Goal: Task Accomplishment & Management: Manage account settings

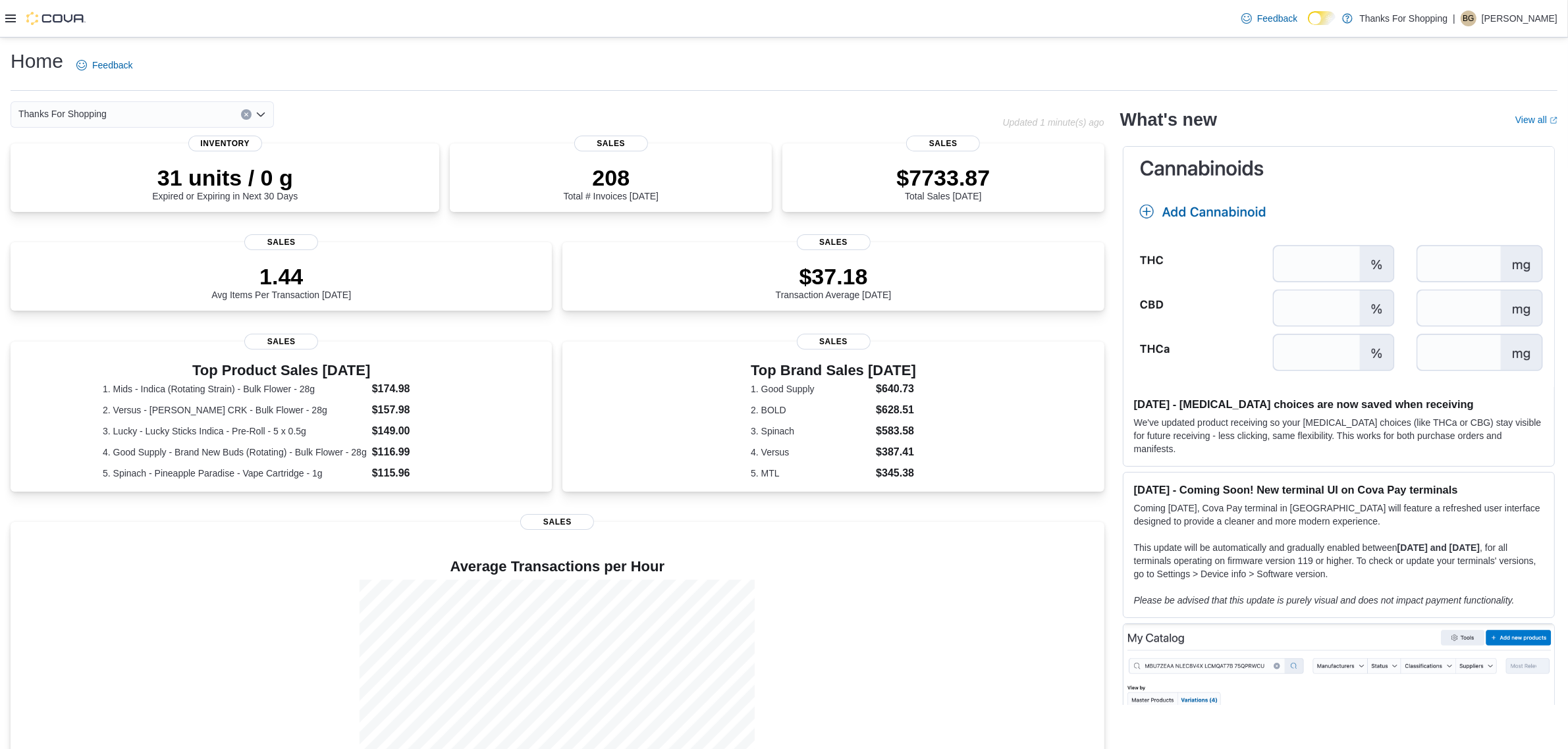
click at [12, 14] on icon at bounding box center [10, 18] width 11 height 11
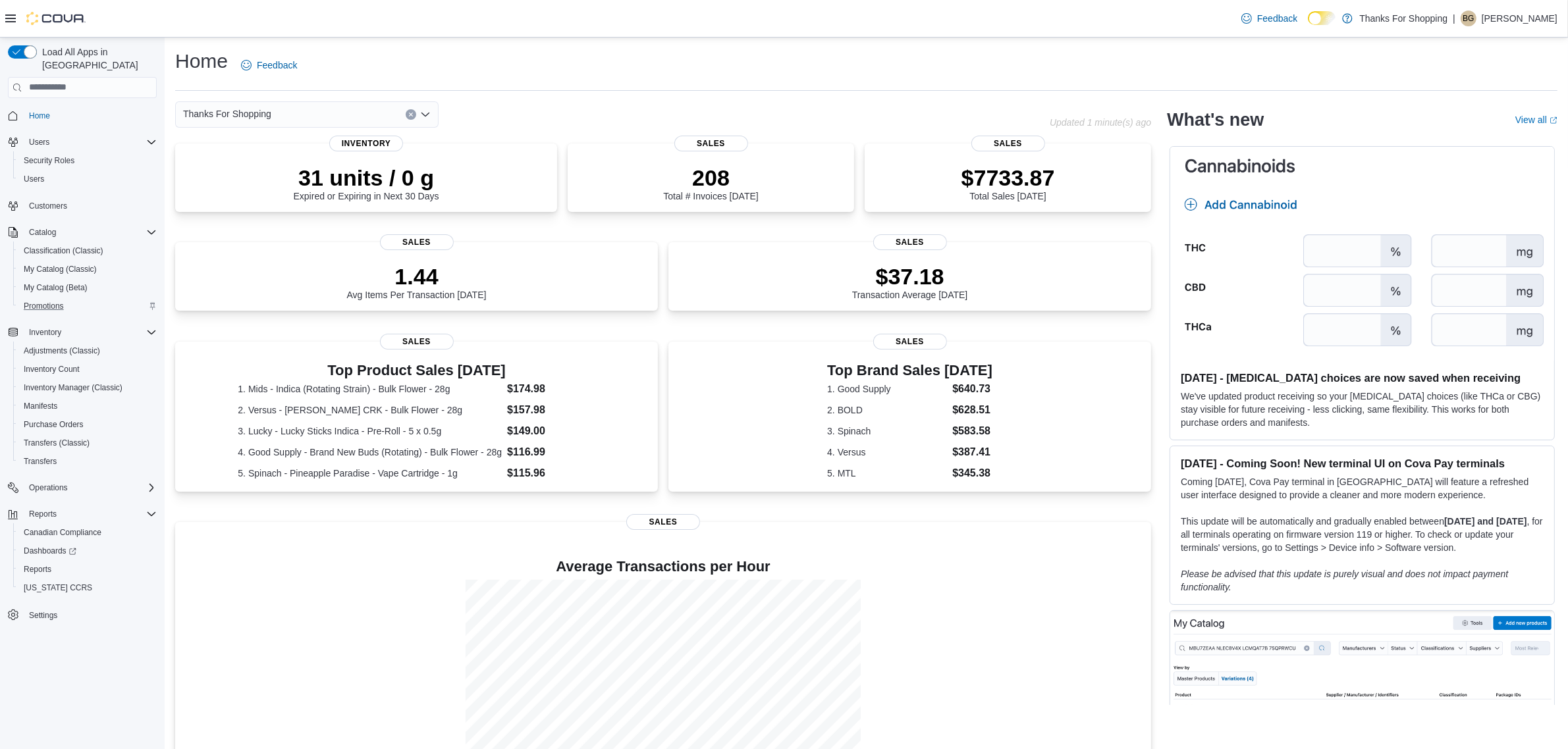
click at [71, 298] on div "Promotions" at bounding box center [88, 306] width 139 height 16
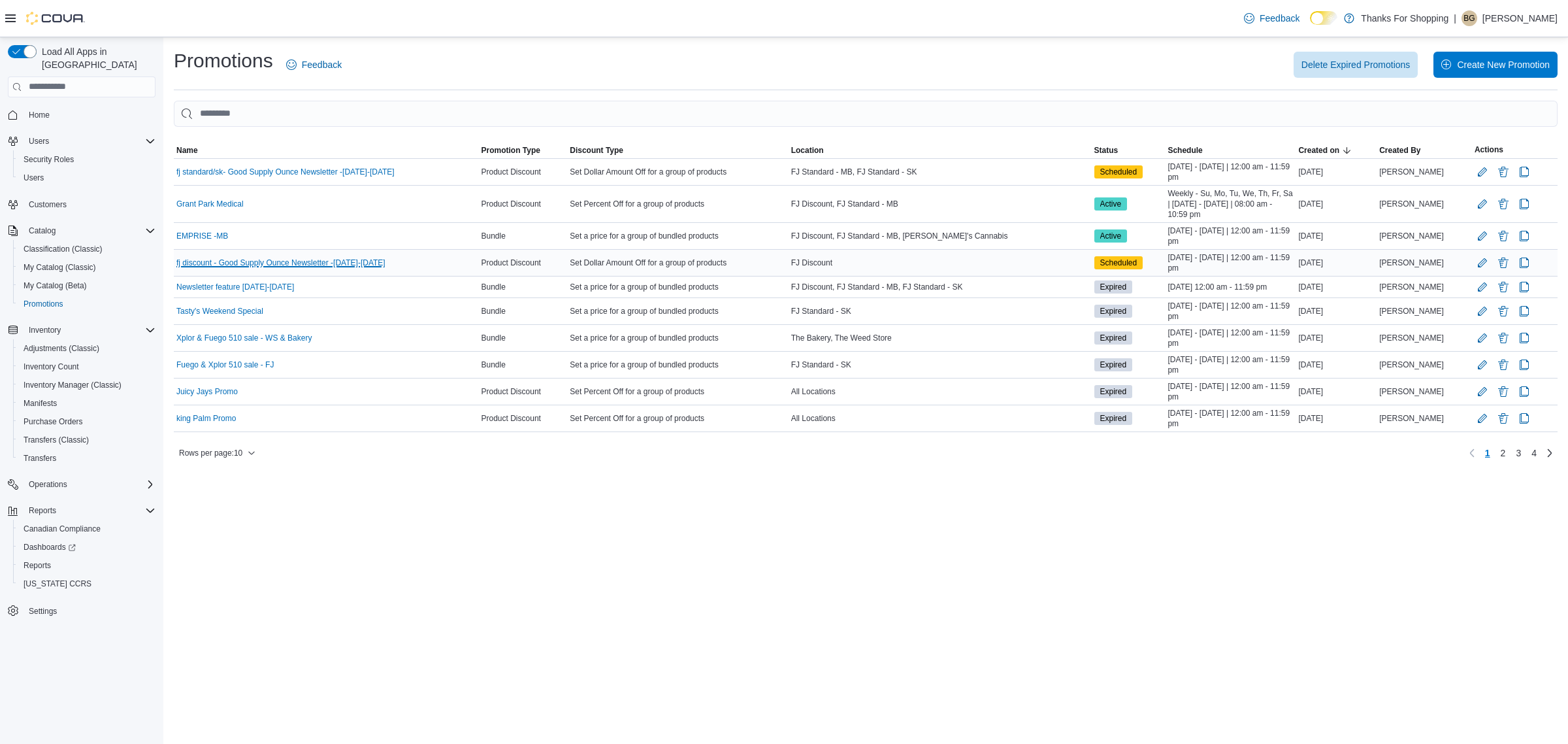
click at [369, 268] on link "fj discount - Good Supply Ounce Newsletter -[DATE]-[DATE]" at bounding box center [281, 263] width 209 height 11
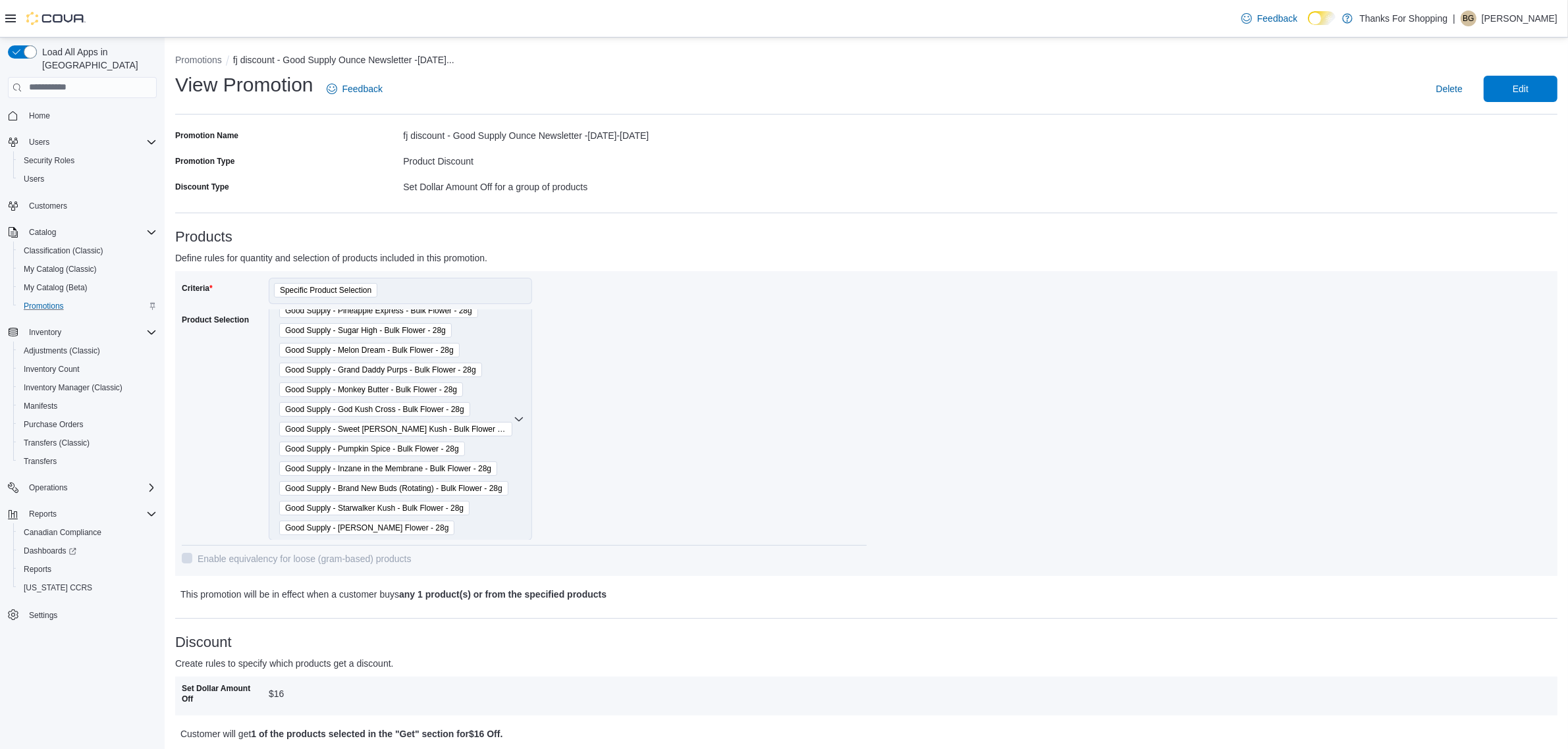
click at [76, 298] on div "Promotions" at bounding box center [88, 306] width 139 height 16
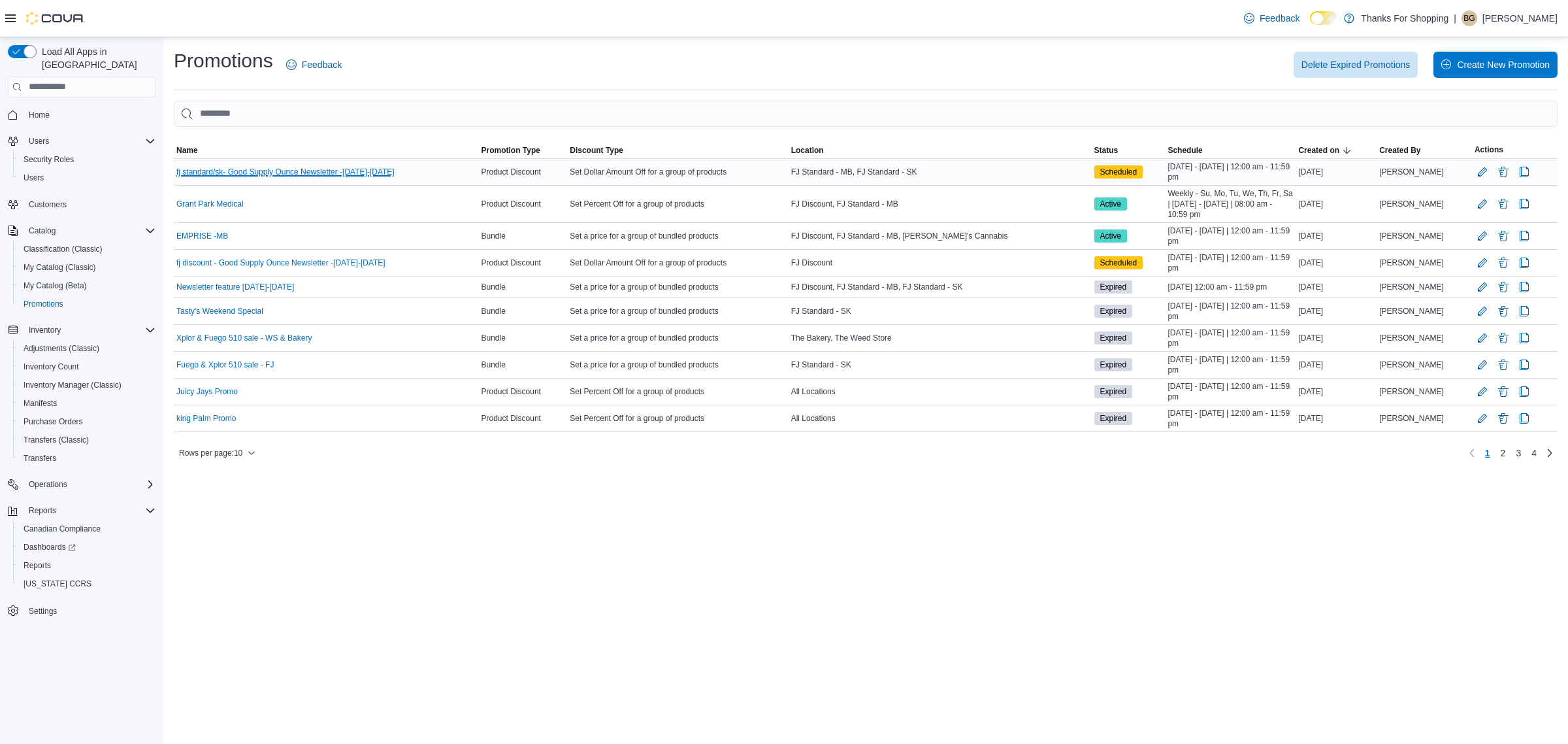
click at [328, 174] on link "fj standard/sk- Good Supply Ounce Newsletter -[DATE]-[DATE]" at bounding box center [285, 172] width 218 height 11
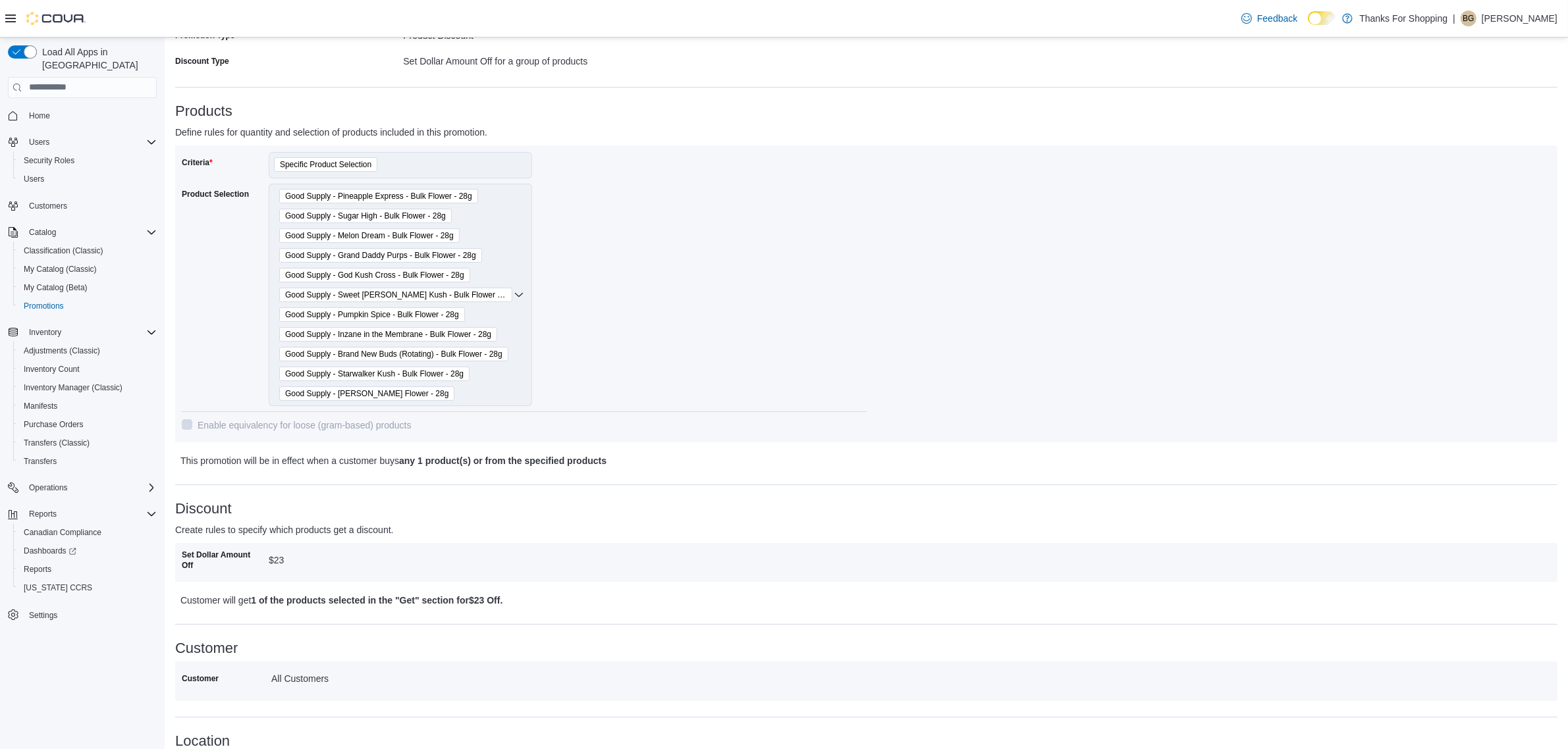
scroll to position [120, 0]
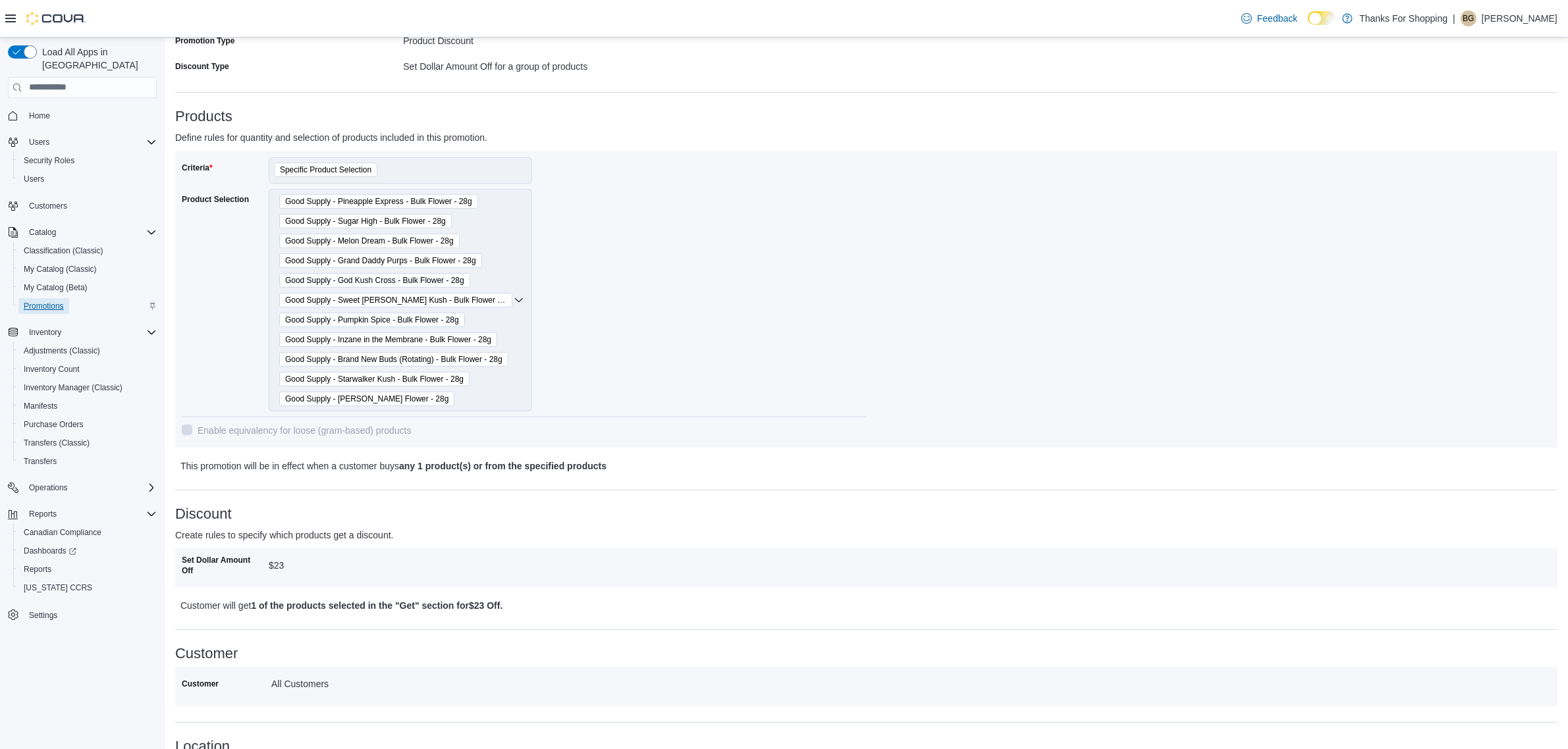
click at [69, 298] on link "Promotions" at bounding box center [44, 306] width 51 height 16
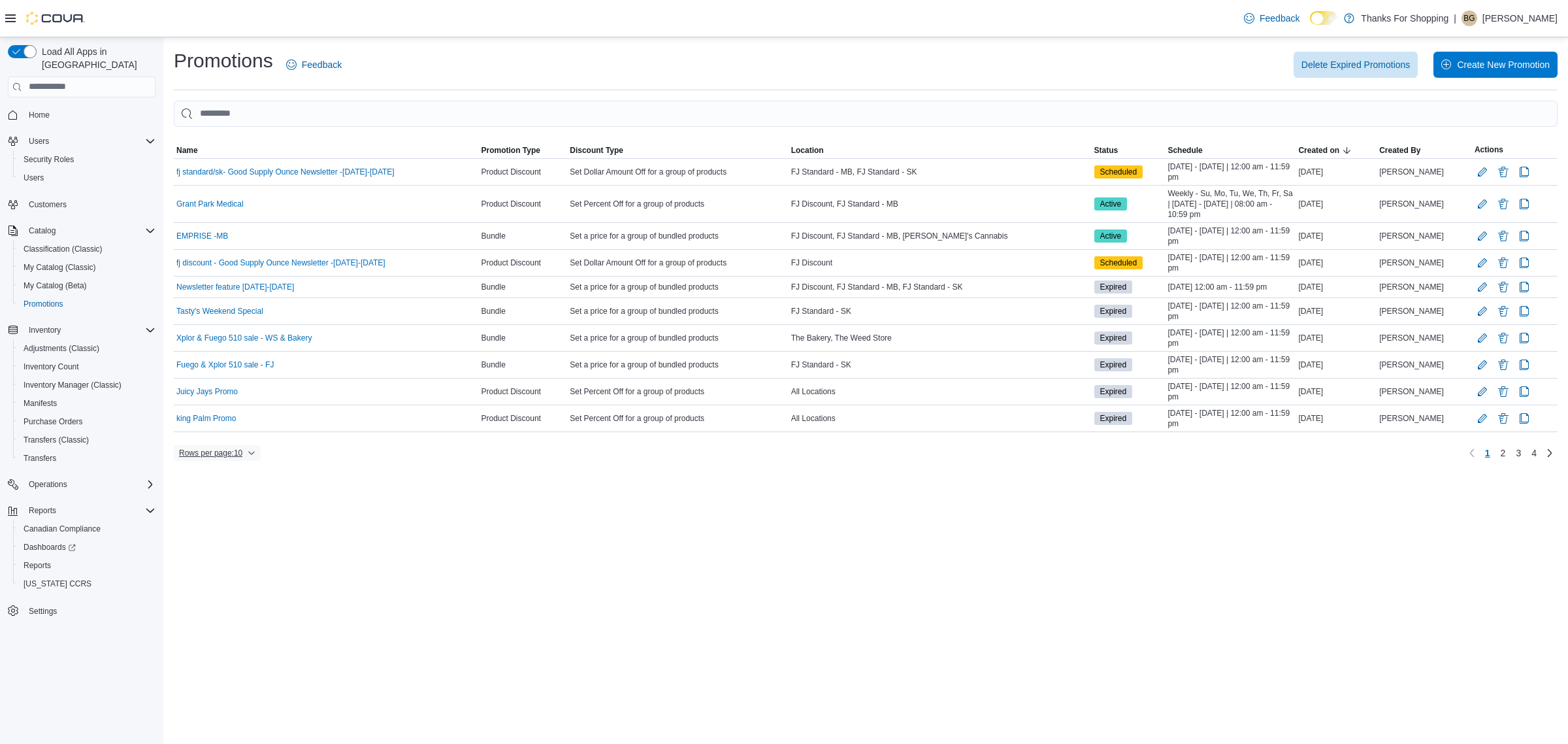
click at [236, 458] on span "Rows per page : 10" at bounding box center [210, 453] width 63 height 11
click at [246, 404] on span "25 rows" at bounding box center [237, 404] width 42 height 11
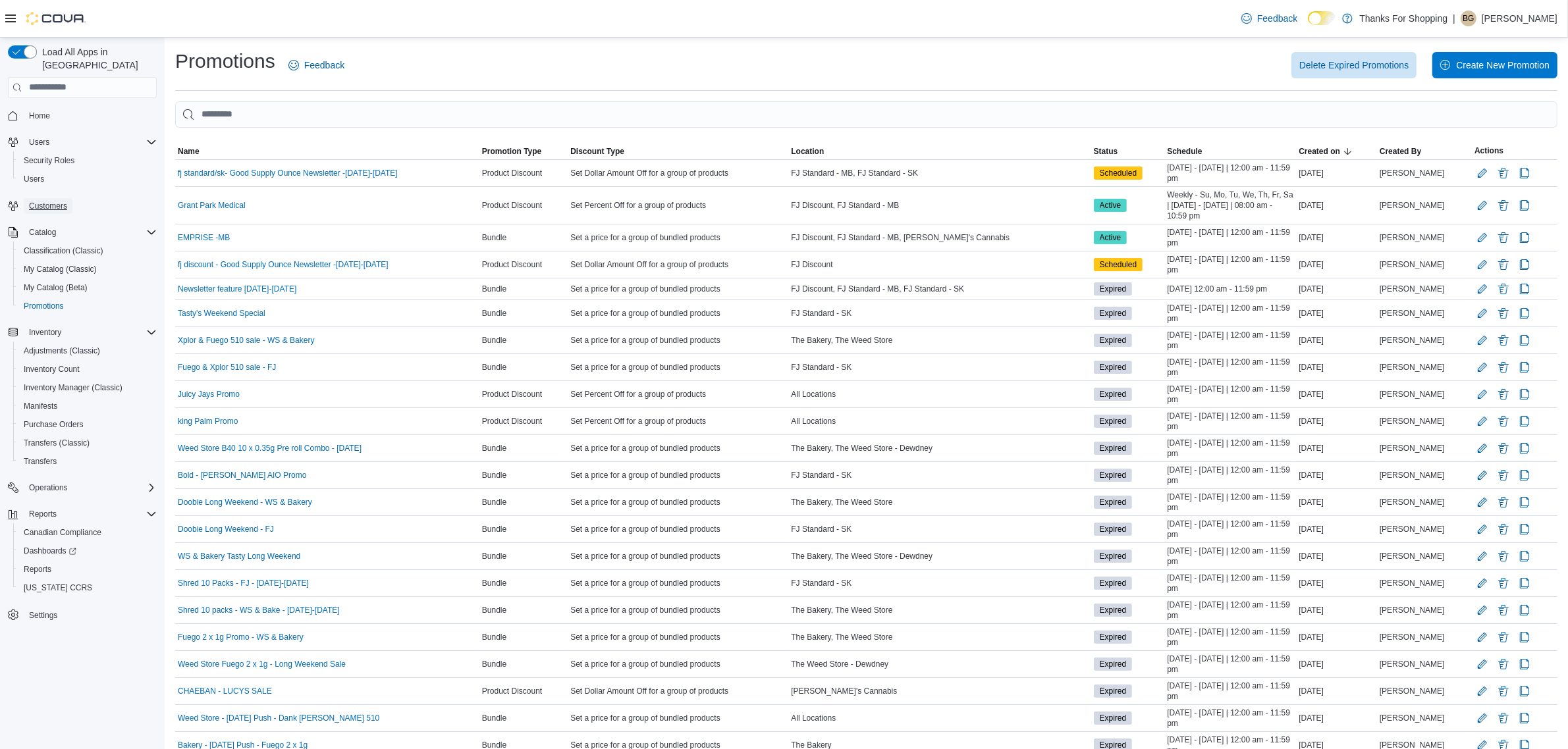
click at [67, 201] on span "Customers" at bounding box center [48, 206] width 38 height 11
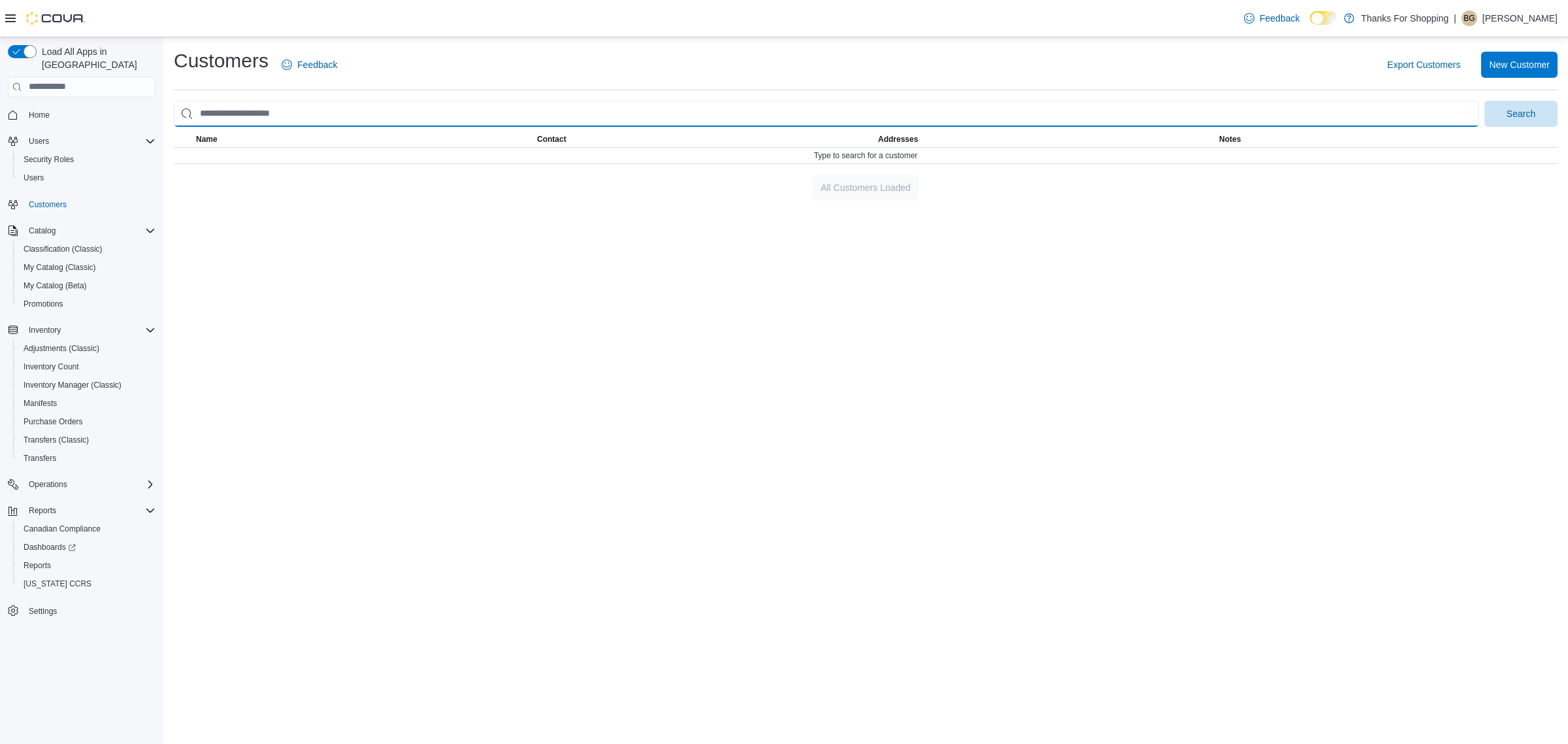
click at [302, 114] on input "search" at bounding box center [826, 113] width 1306 height 26
type input "*"
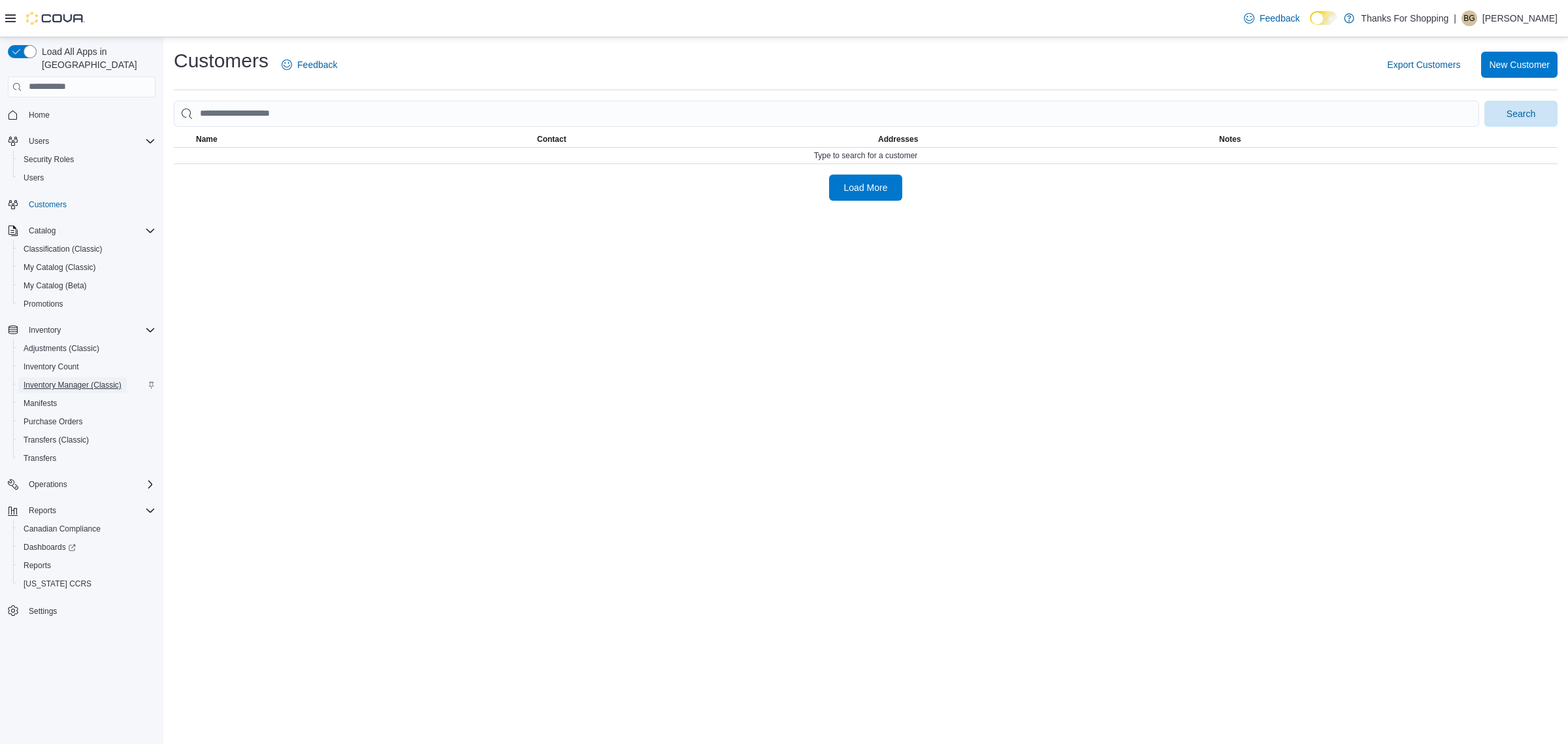
click at [76, 380] on span "Inventory Manager (Classic)" at bounding box center [72, 385] width 98 height 11
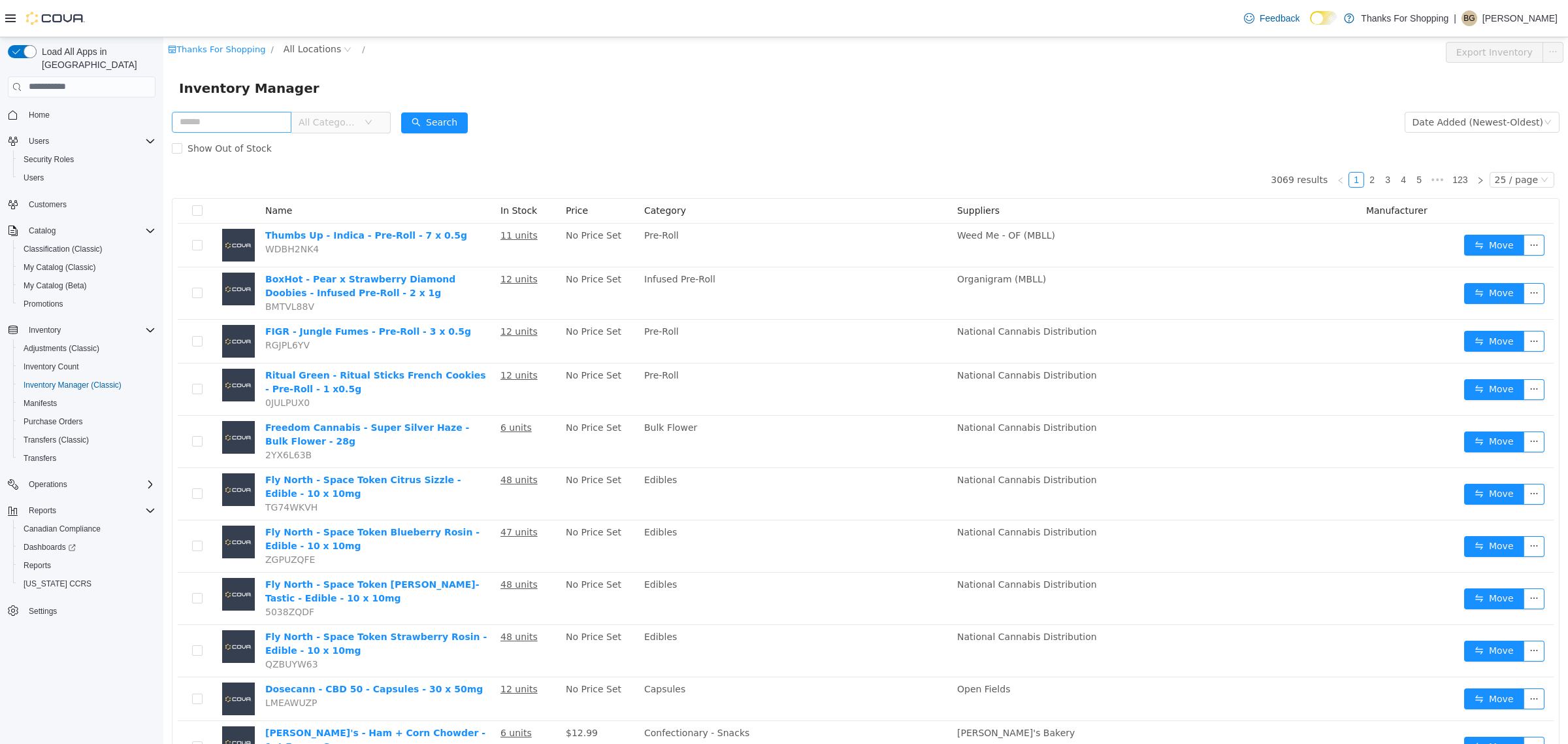
click at [283, 121] on input "text" at bounding box center [231, 122] width 119 height 21
type input "******"
click at [454, 120] on button "Search" at bounding box center [434, 122] width 67 height 21
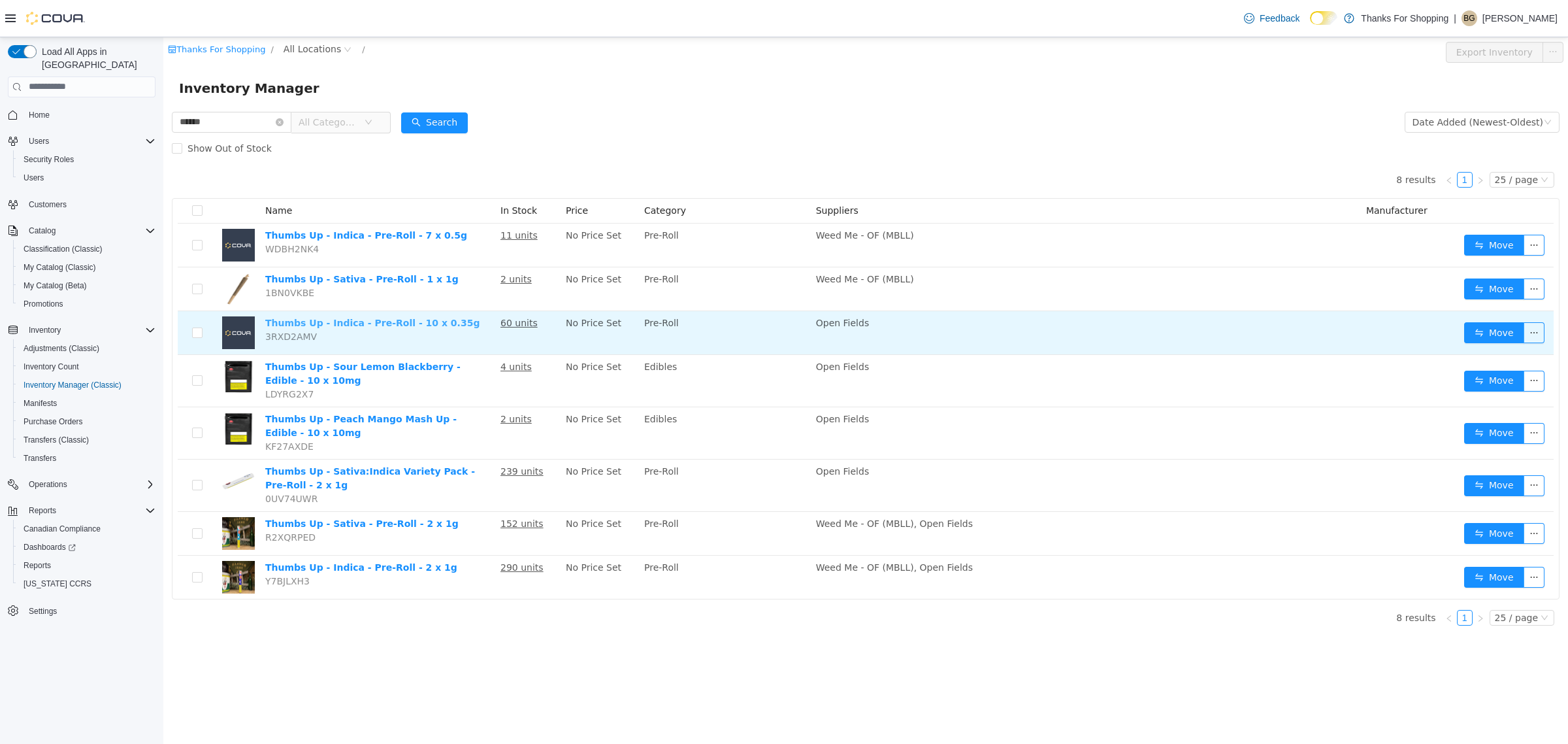
click at [414, 326] on link "Thumbs Up - Indica - Pre-Roll - 10 x 0.35g" at bounding box center [372, 322] width 214 height 11
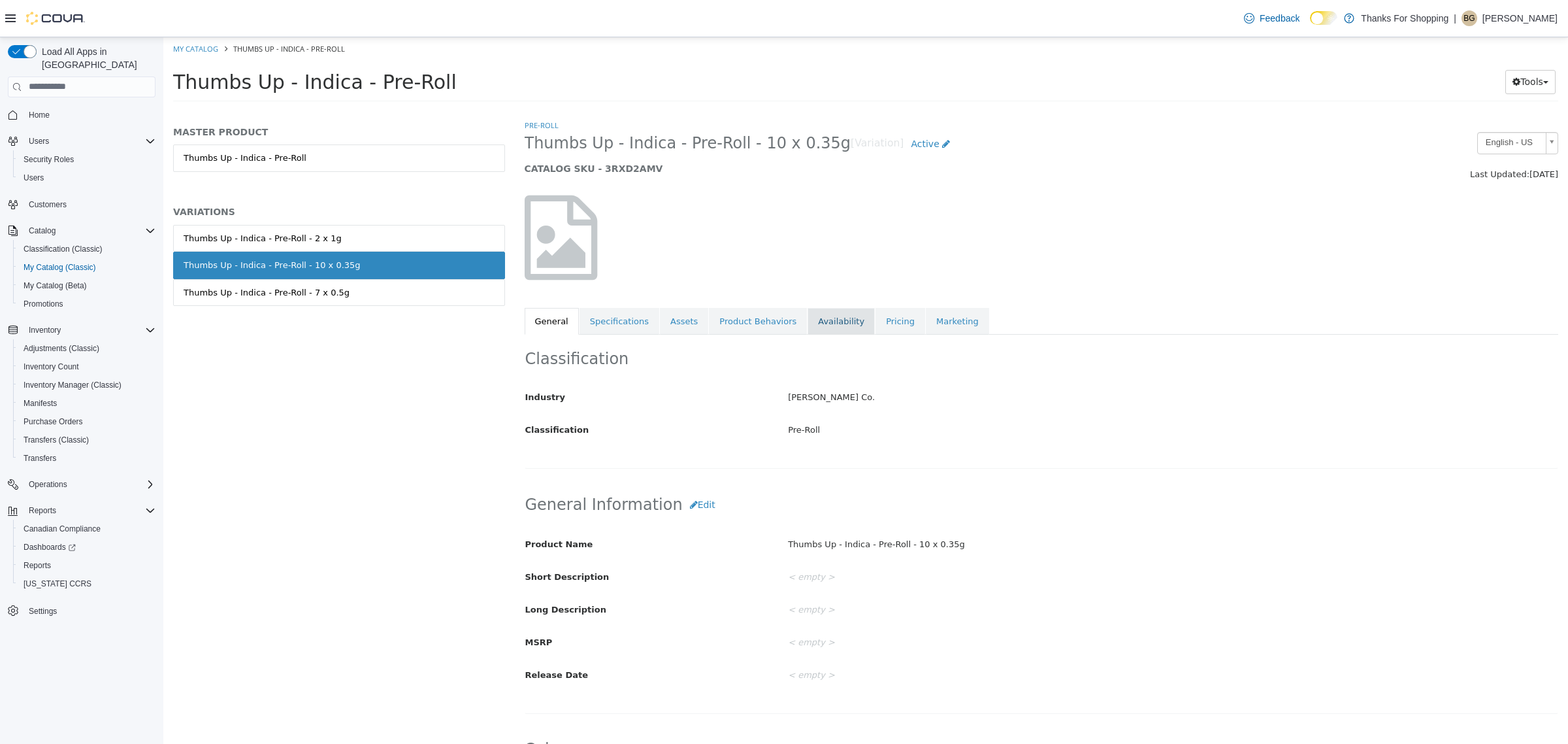
click at [815, 325] on link "Availability" at bounding box center [841, 321] width 67 height 27
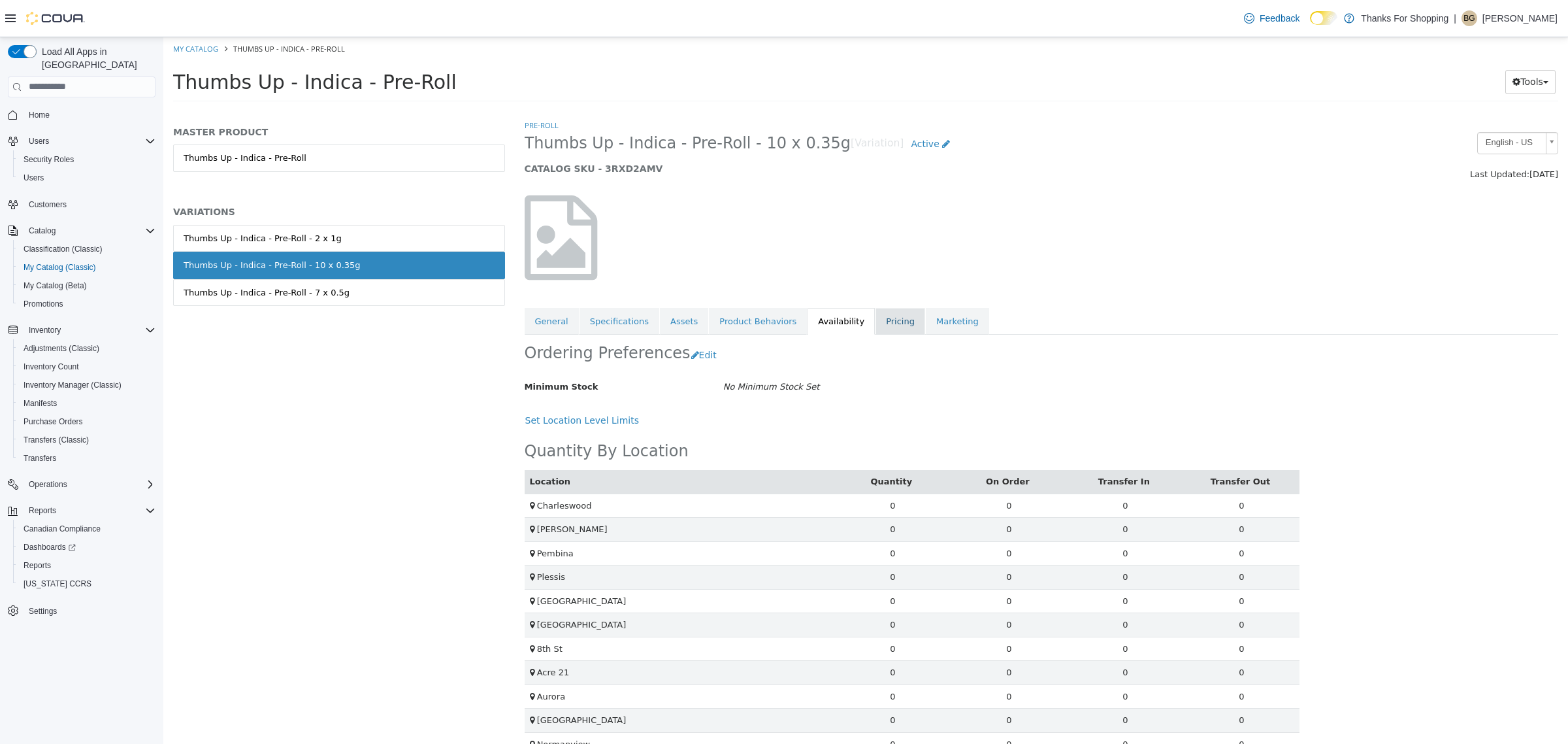
click at [901, 326] on link "Pricing" at bounding box center [900, 321] width 49 height 27
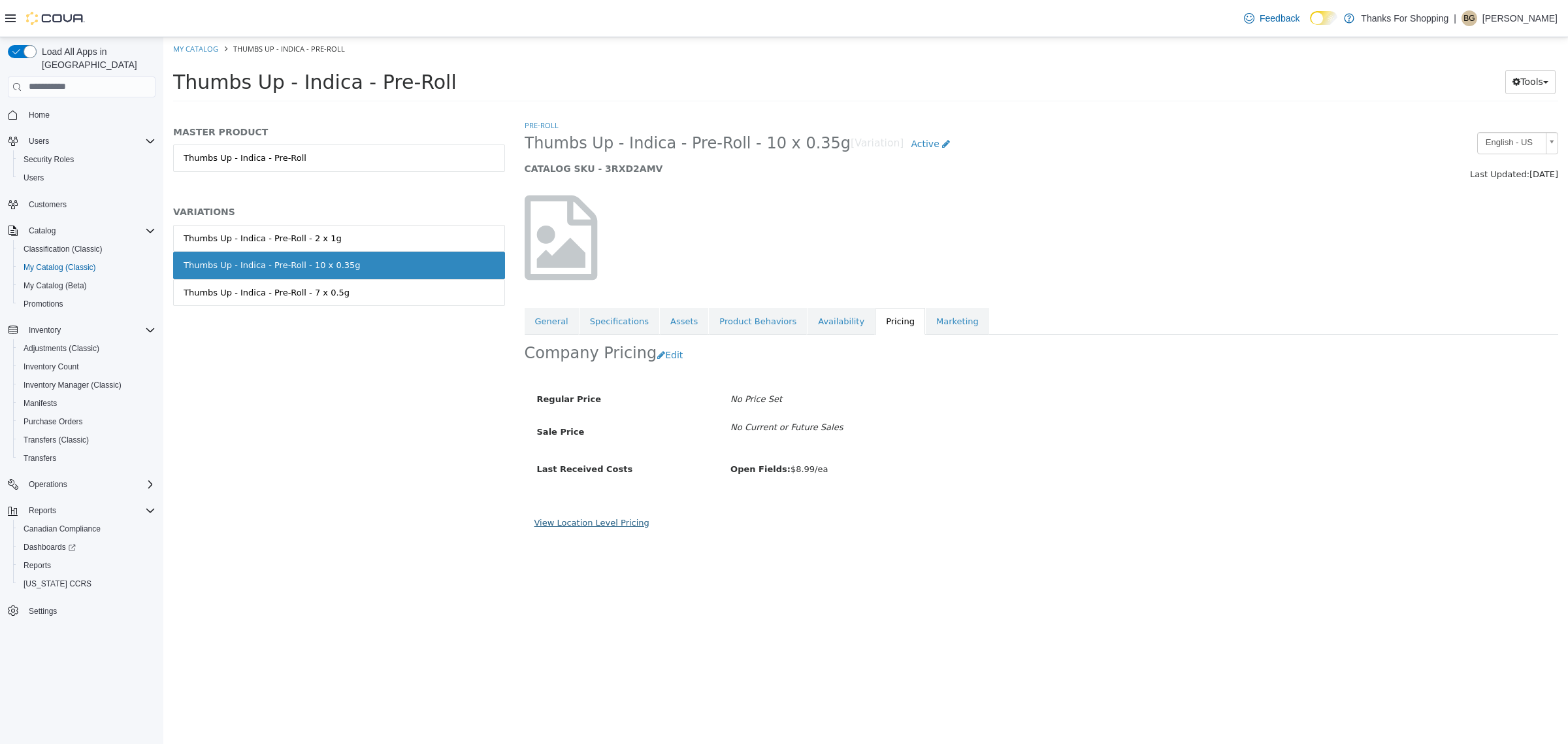
click at [612, 521] on link "View Location Level Pricing" at bounding box center [592, 522] width 115 height 10
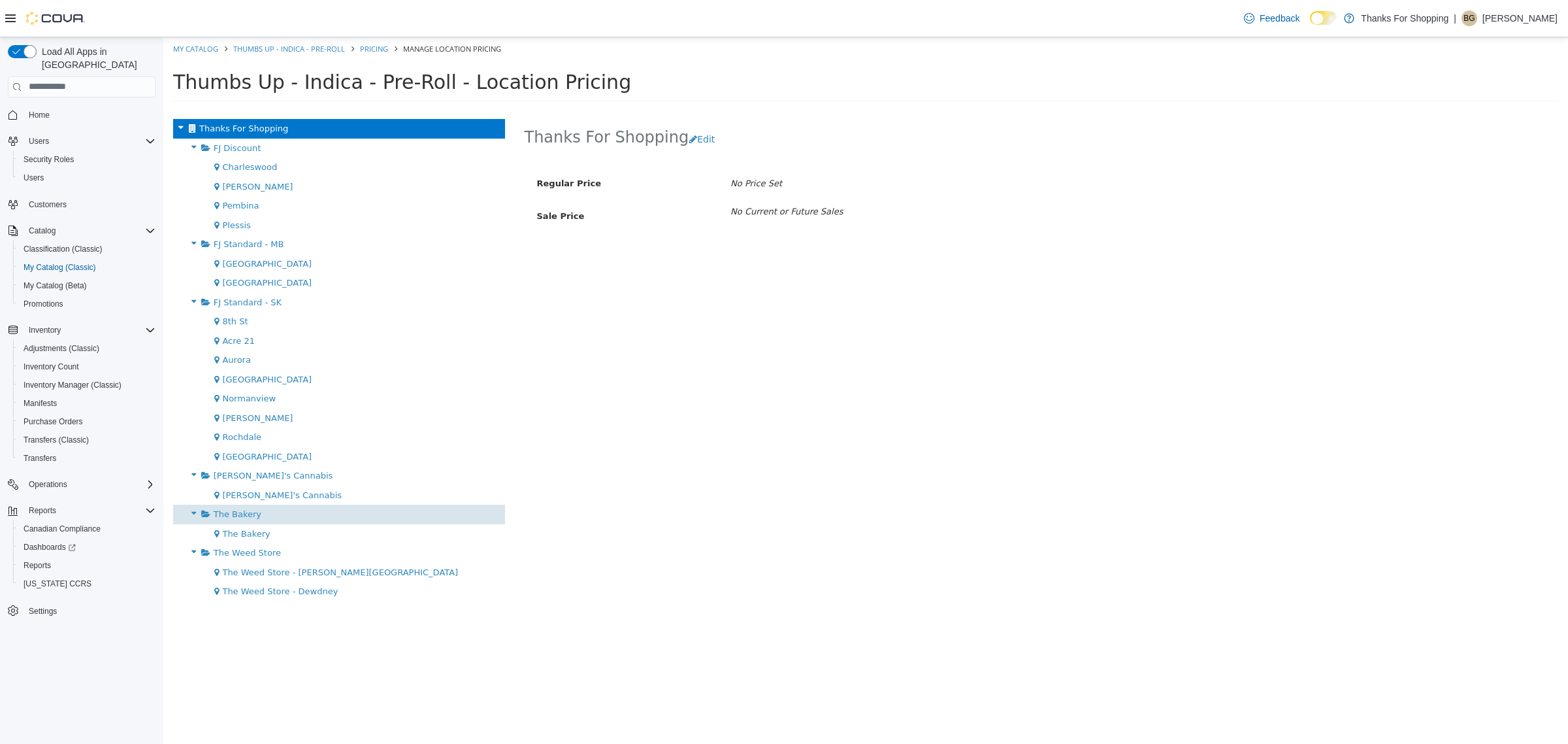
click at [313, 516] on div "The Bakery" at bounding box center [339, 514] width 332 height 19
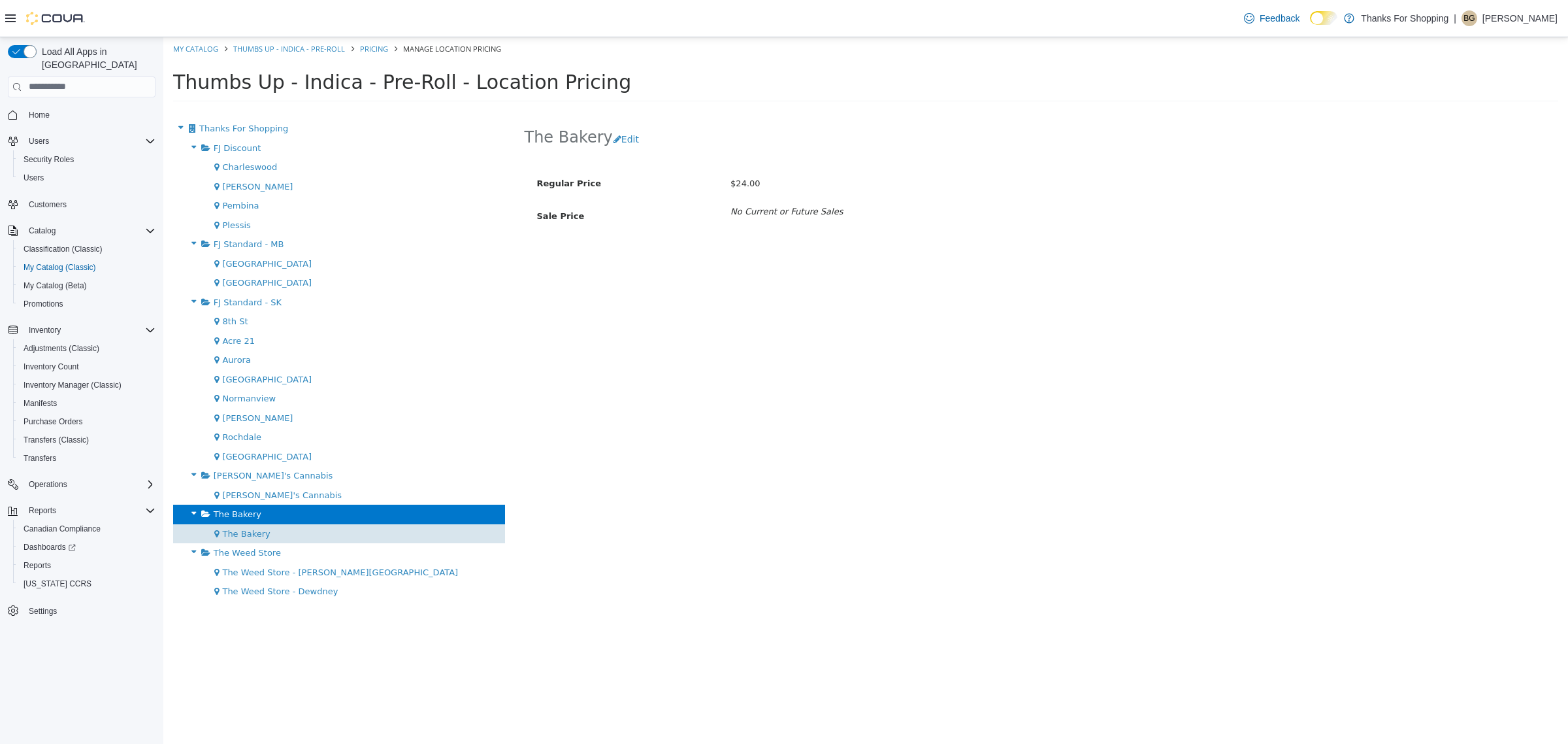
click at [309, 527] on div "The Bakery" at bounding box center [339, 534] width 332 height 19
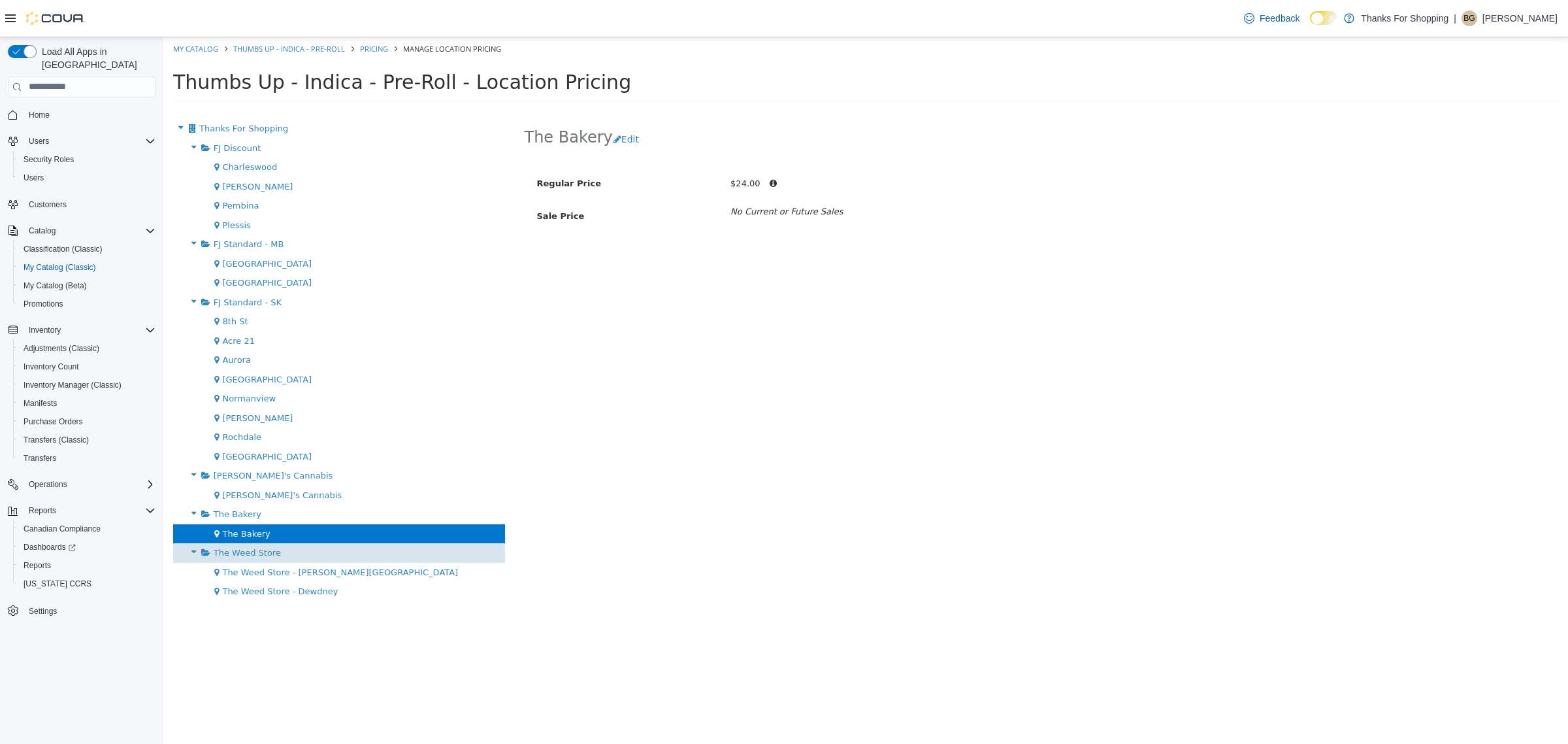
click at [318, 546] on div "The Weed Store" at bounding box center [339, 552] width 332 height 19
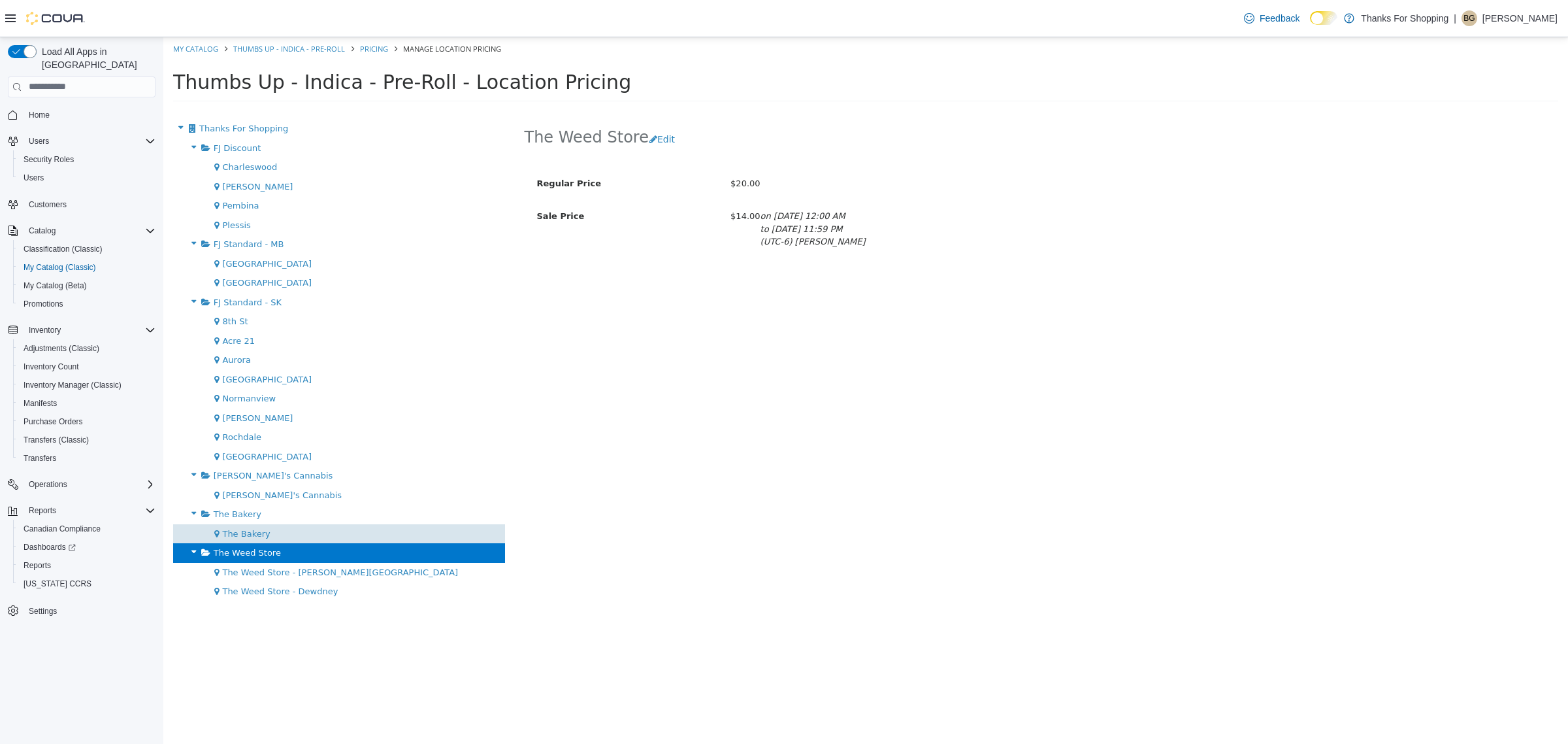
click at [307, 531] on div "The Bakery" at bounding box center [339, 534] width 332 height 19
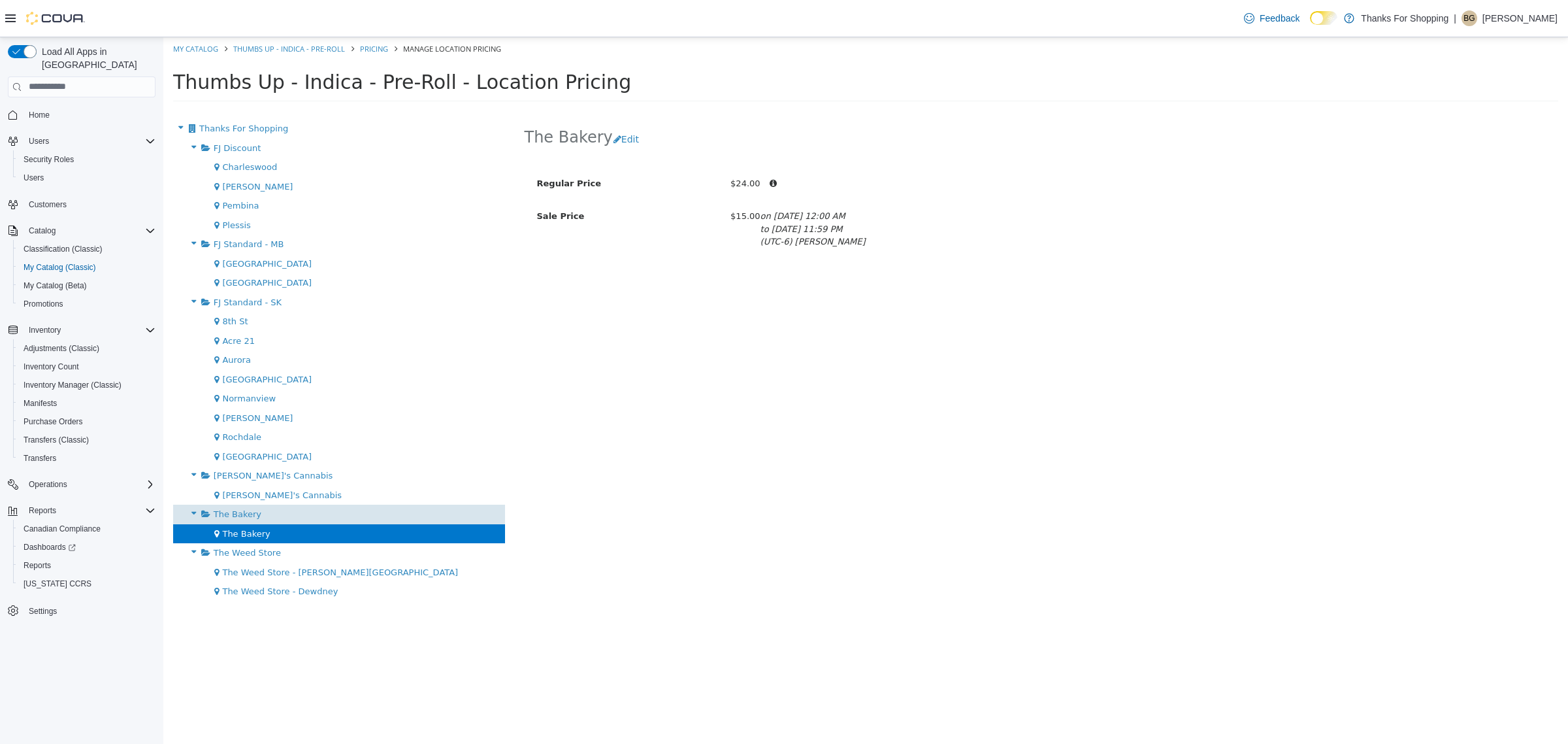
click at [355, 508] on div "The Bakery" at bounding box center [339, 514] width 332 height 19
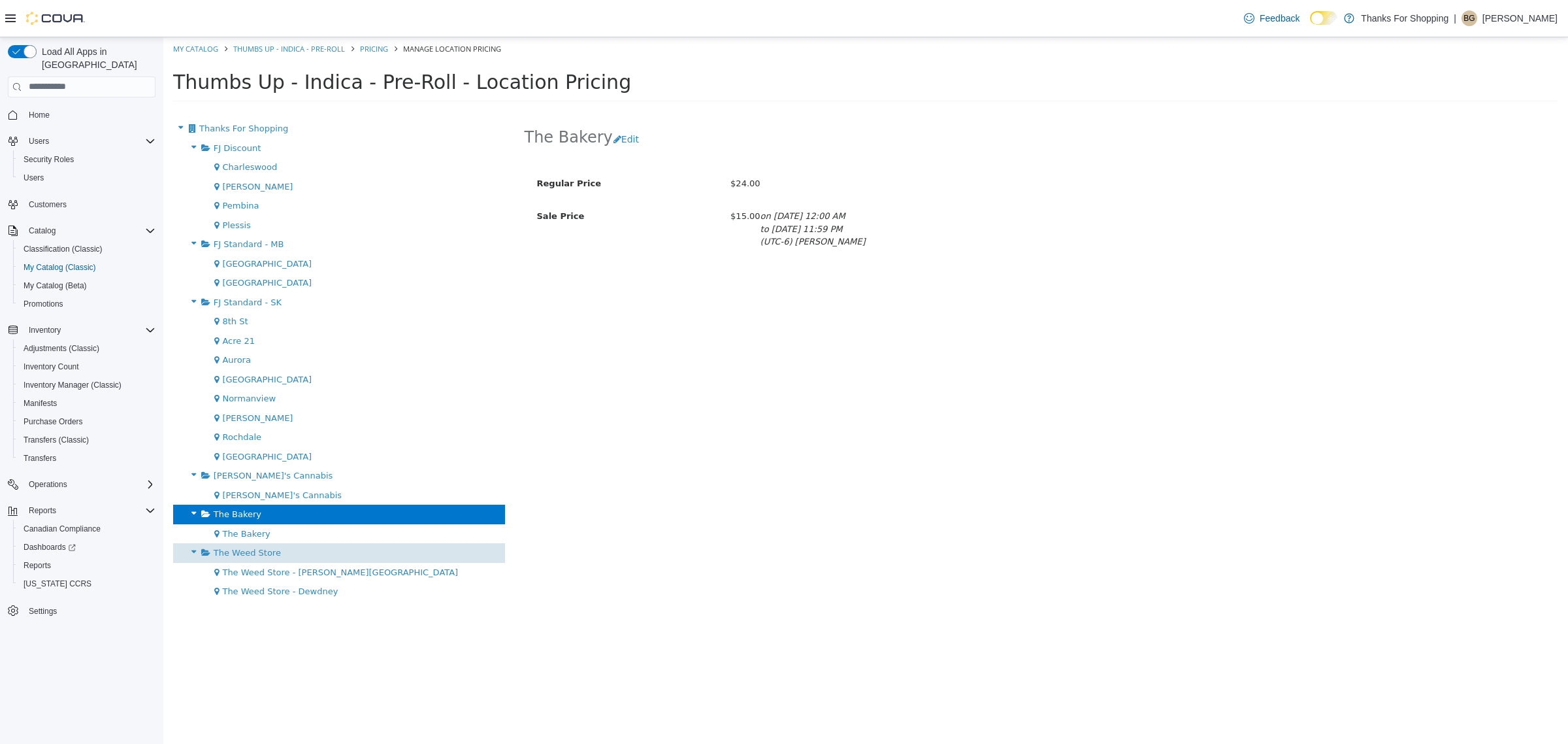
click at [328, 544] on div "The Weed Store" at bounding box center [339, 552] width 332 height 19
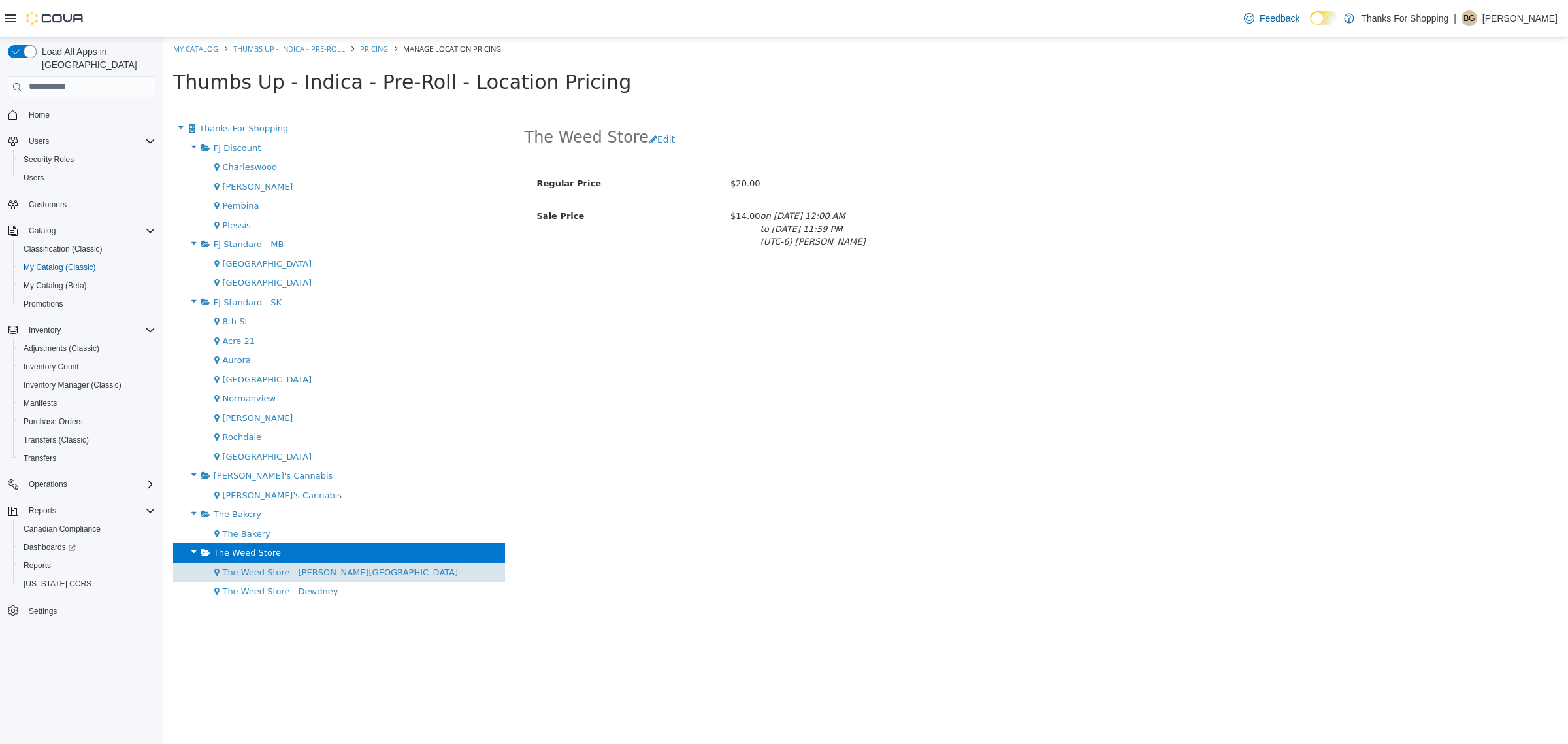
click at [326, 578] on div "The Weed Store - [PERSON_NAME][GEOGRAPHIC_DATA]" at bounding box center [339, 572] width 332 height 19
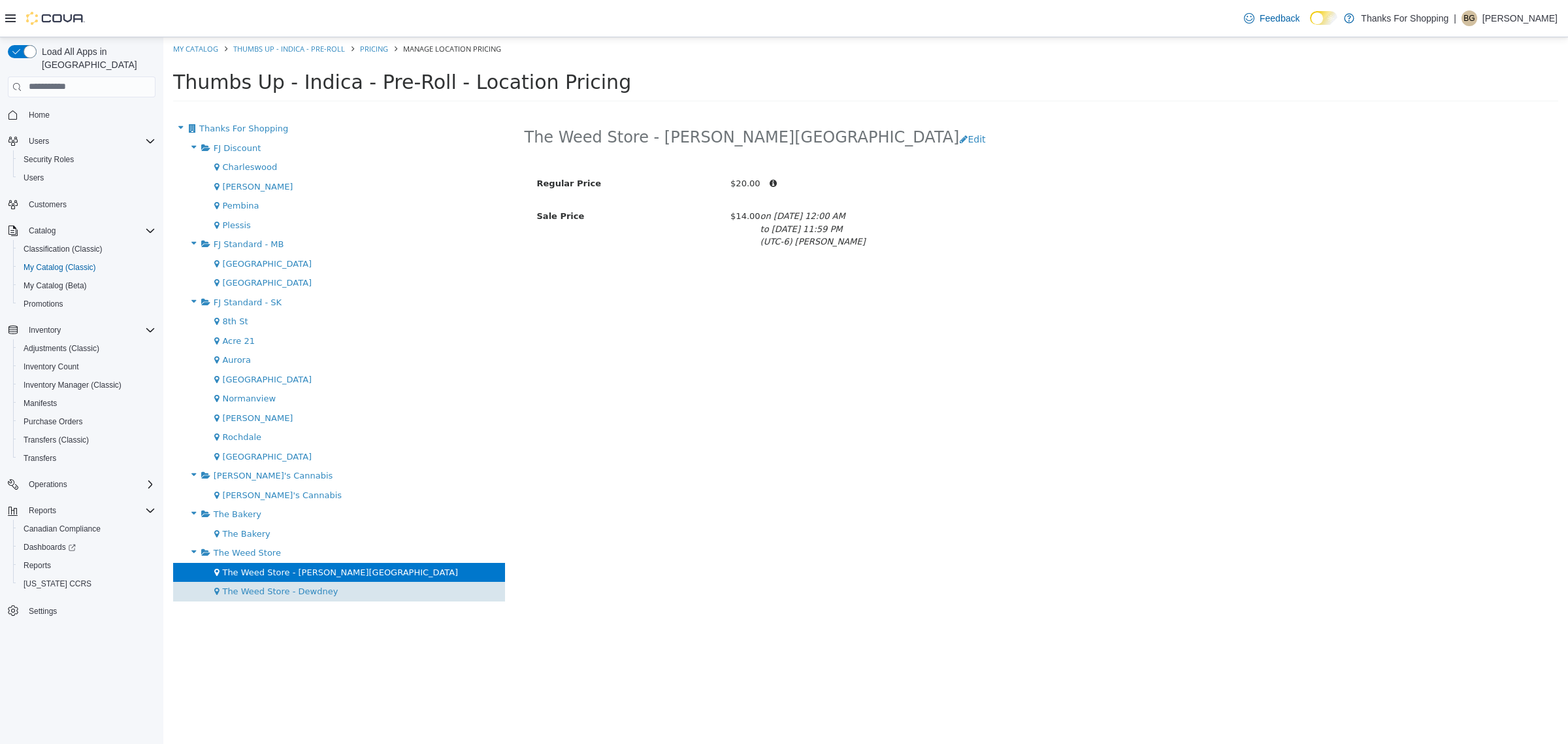
click at [327, 589] on span "The Weed Store - Dewdney" at bounding box center [279, 591] width 115 height 10
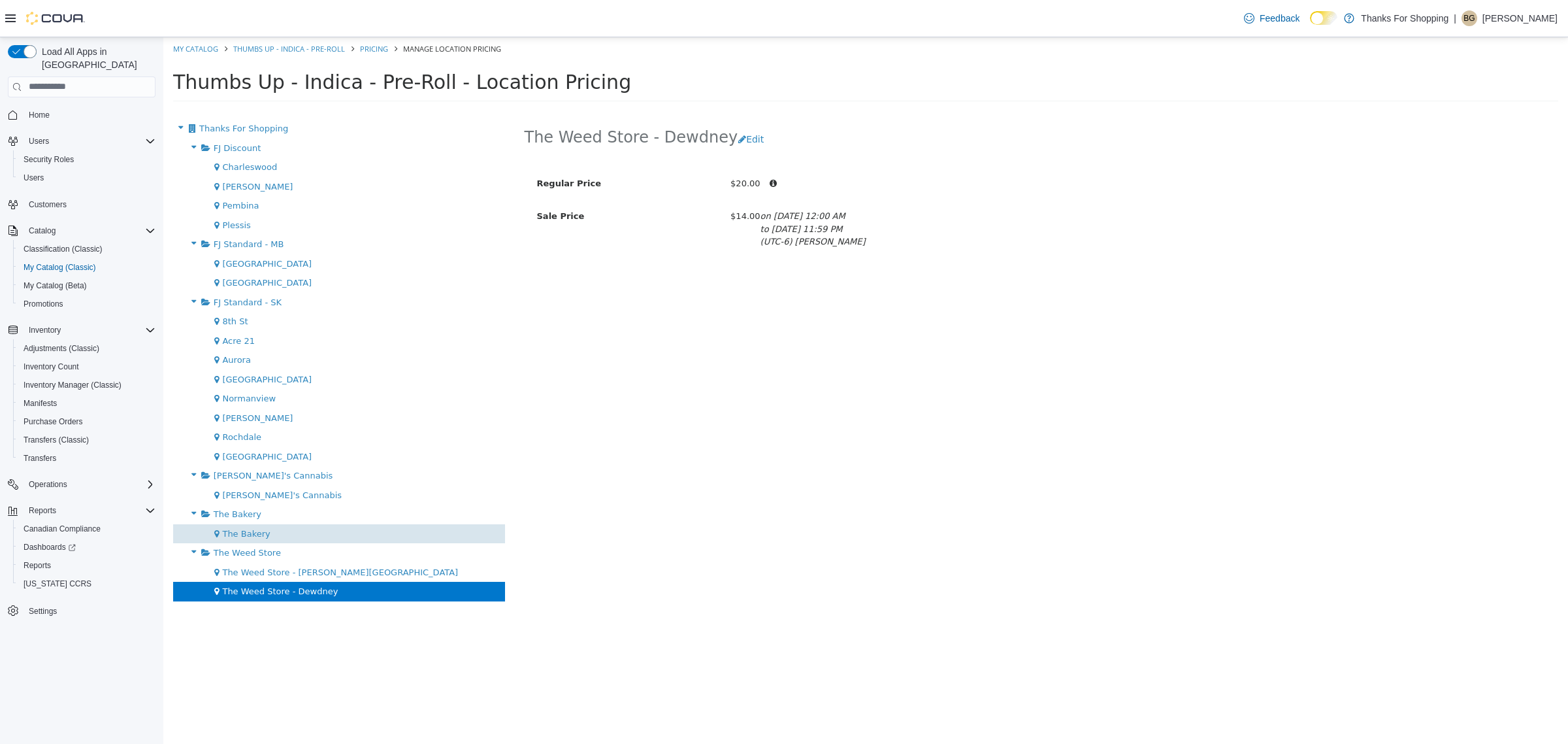
click at [307, 540] on div "The Bakery" at bounding box center [339, 534] width 332 height 19
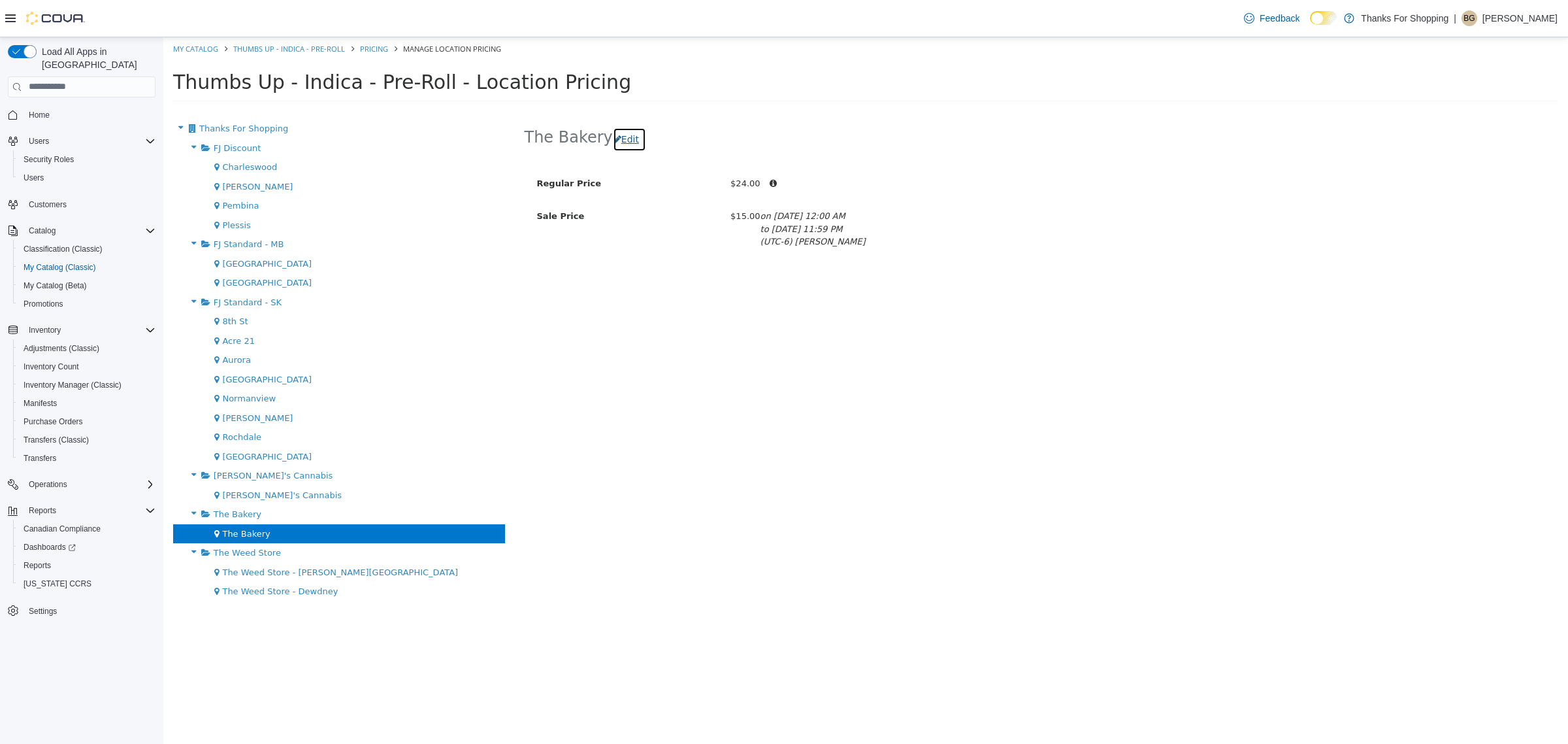
click at [624, 142] on button "Edit" at bounding box center [629, 139] width 33 height 24
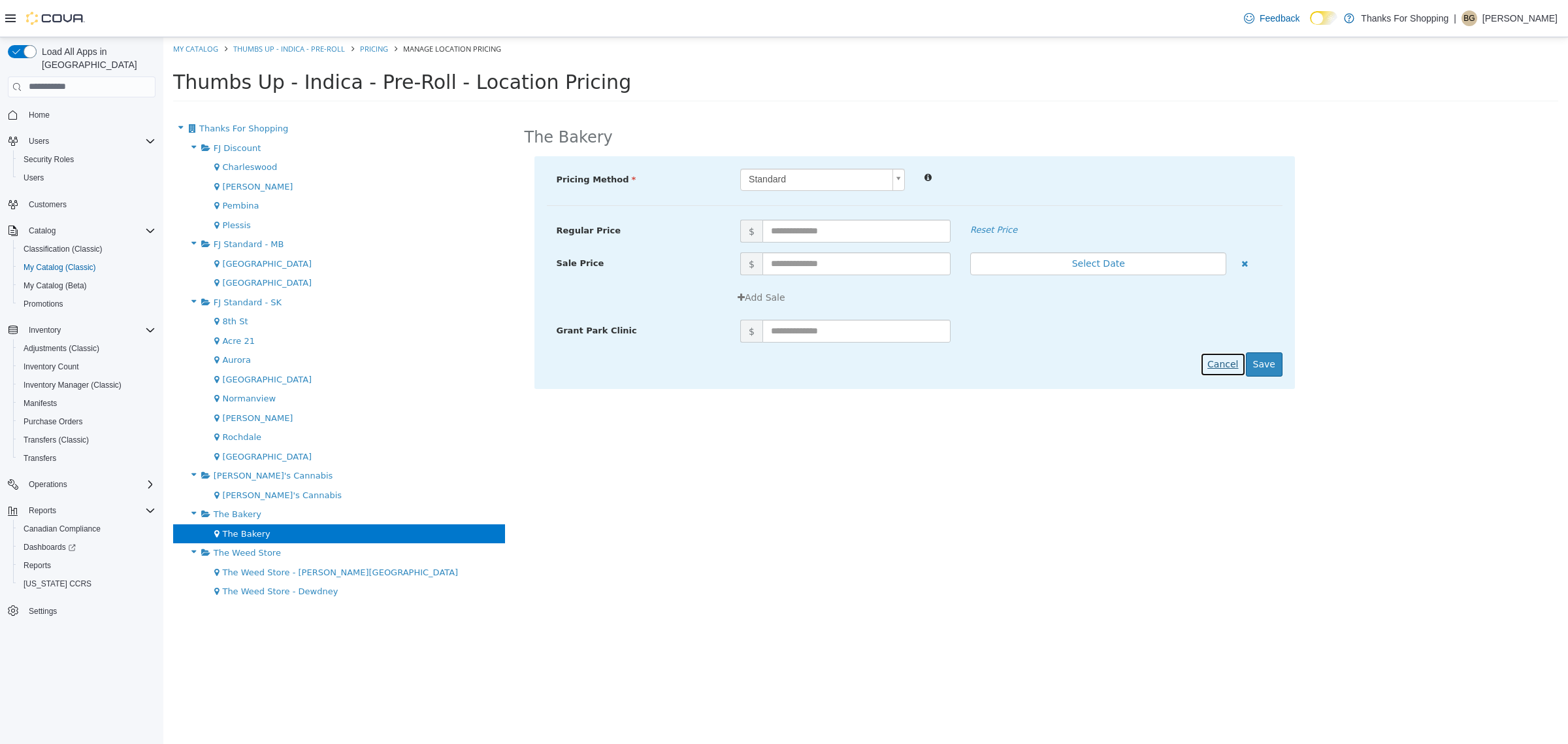
click at [1223, 361] on button "Cancel" at bounding box center [1223, 364] width 46 height 24
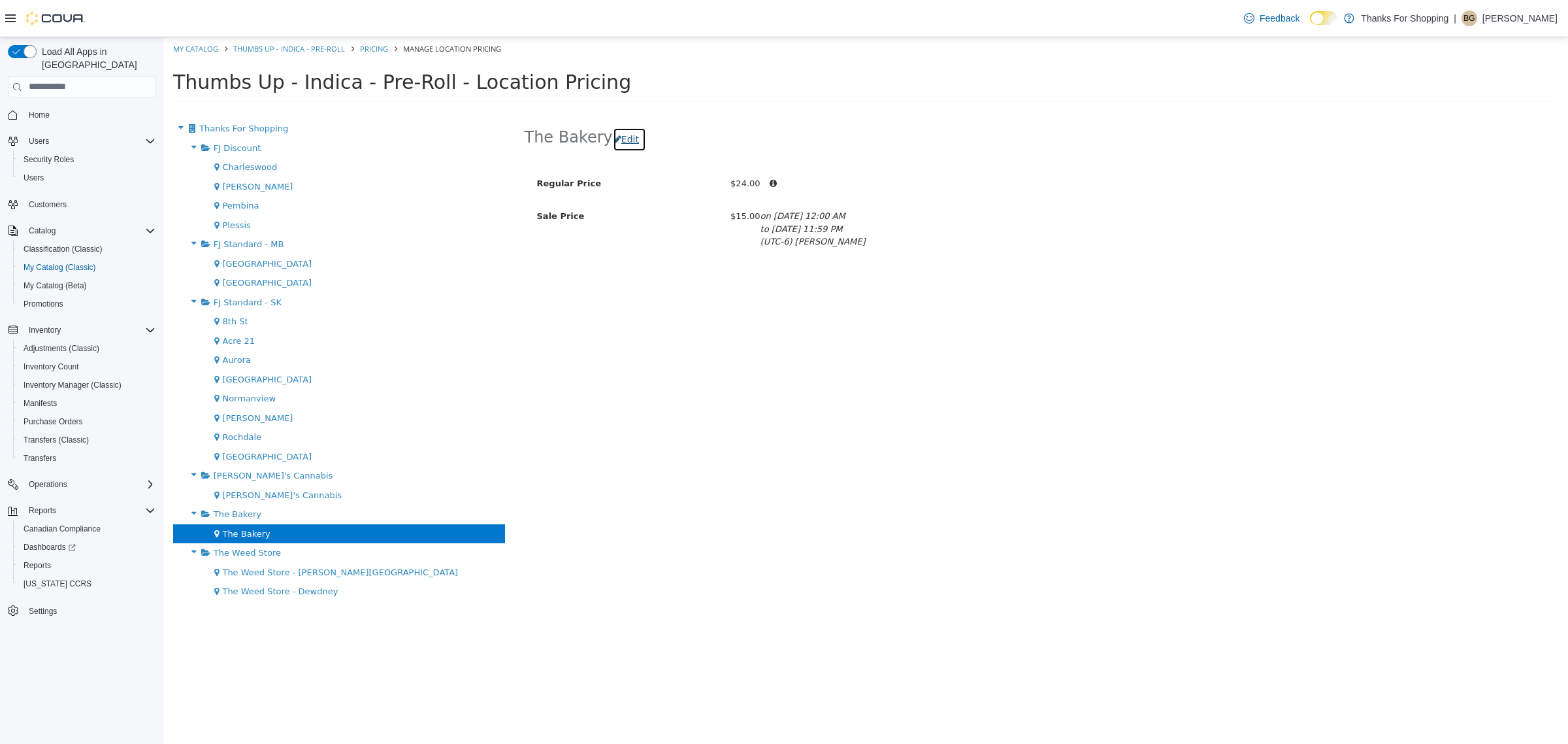
click at [640, 138] on button "Edit" at bounding box center [629, 139] width 33 height 24
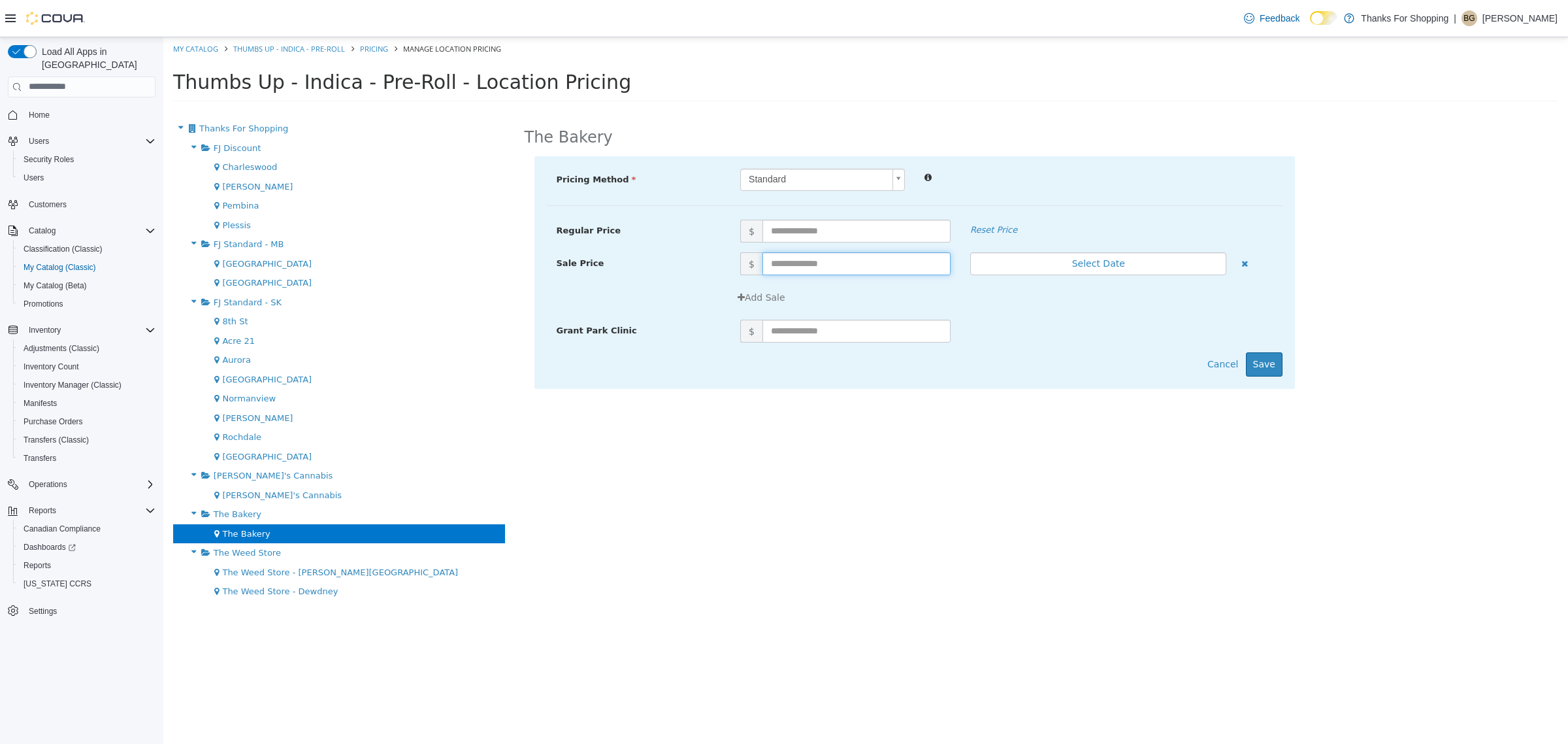
click at [853, 266] on input "text" at bounding box center [856, 263] width 188 height 23
click at [679, 467] on div "The Bakery Pricing Method Standard * Regular Price $ Reset Price Sale Price $ S…" at bounding box center [1041, 431] width 1054 height 625
click at [1209, 360] on button "Cancel" at bounding box center [1223, 364] width 46 height 24
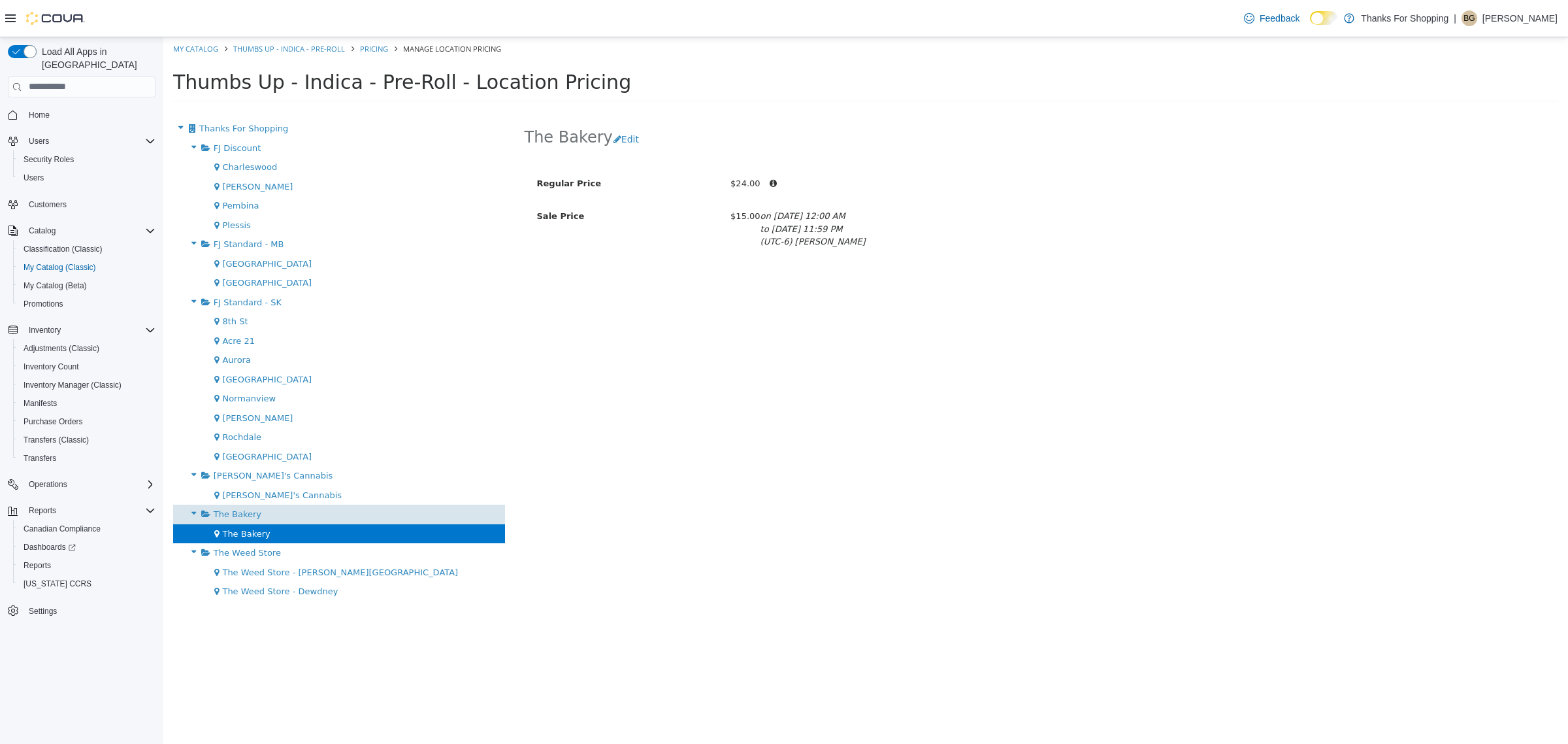
click at [358, 516] on div "The Bakery" at bounding box center [339, 514] width 332 height 19
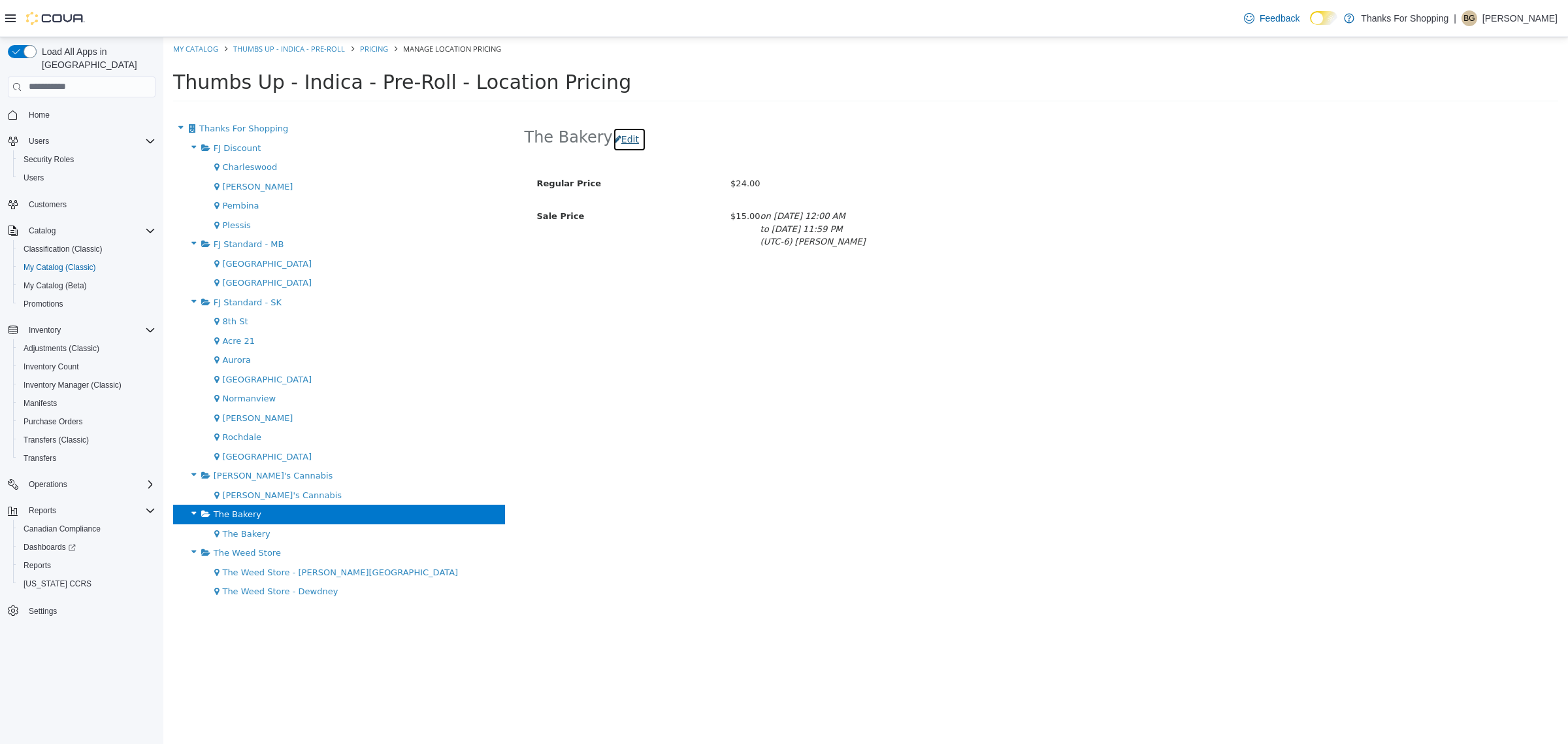
click at [634, 146] on button "Edit" at bounding box center [629, 139] width 33 height 24
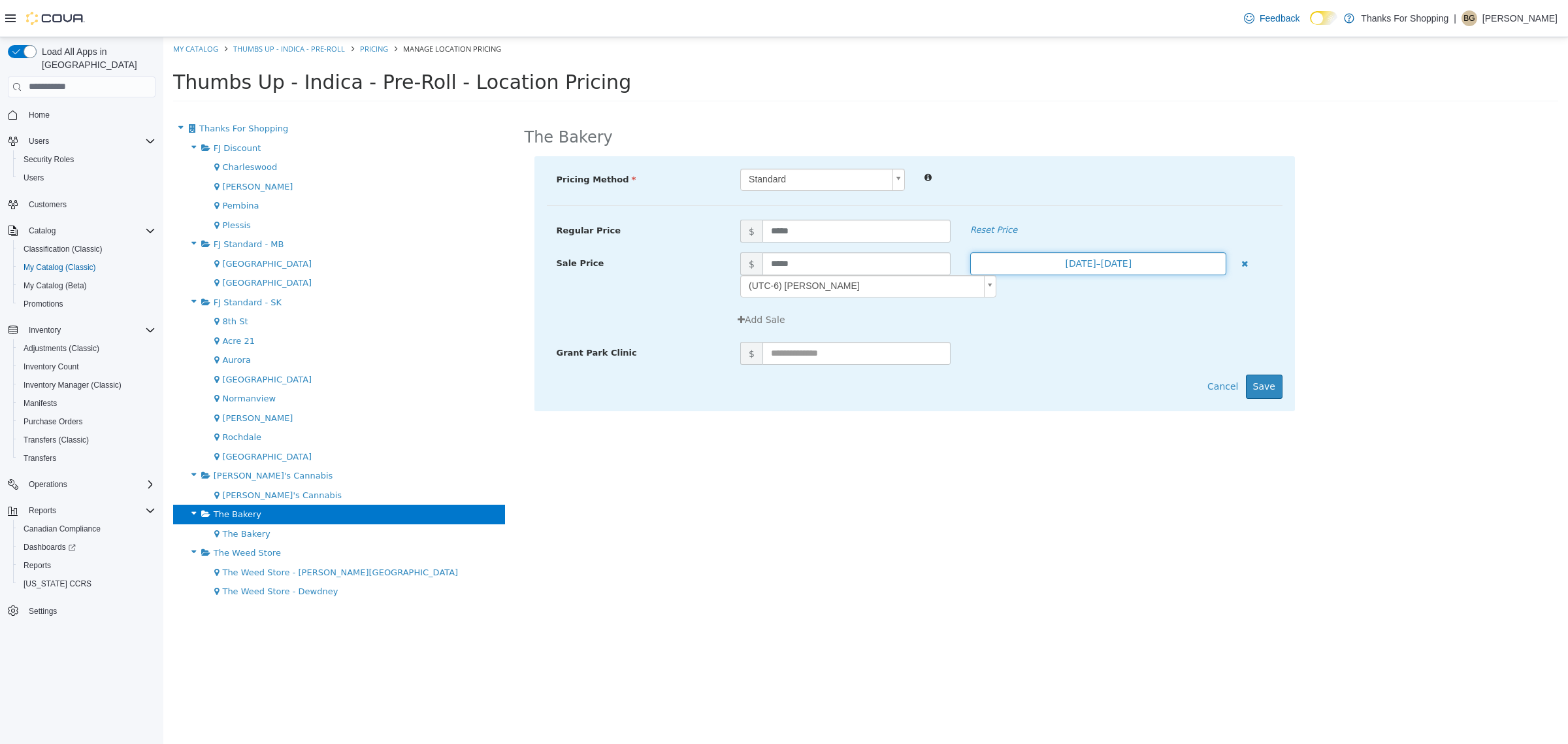
click at [1089, 271] on button "Sep 12, 2025–Sep 14, 2025" at bounding box center [1099, 263] width 256 height 23
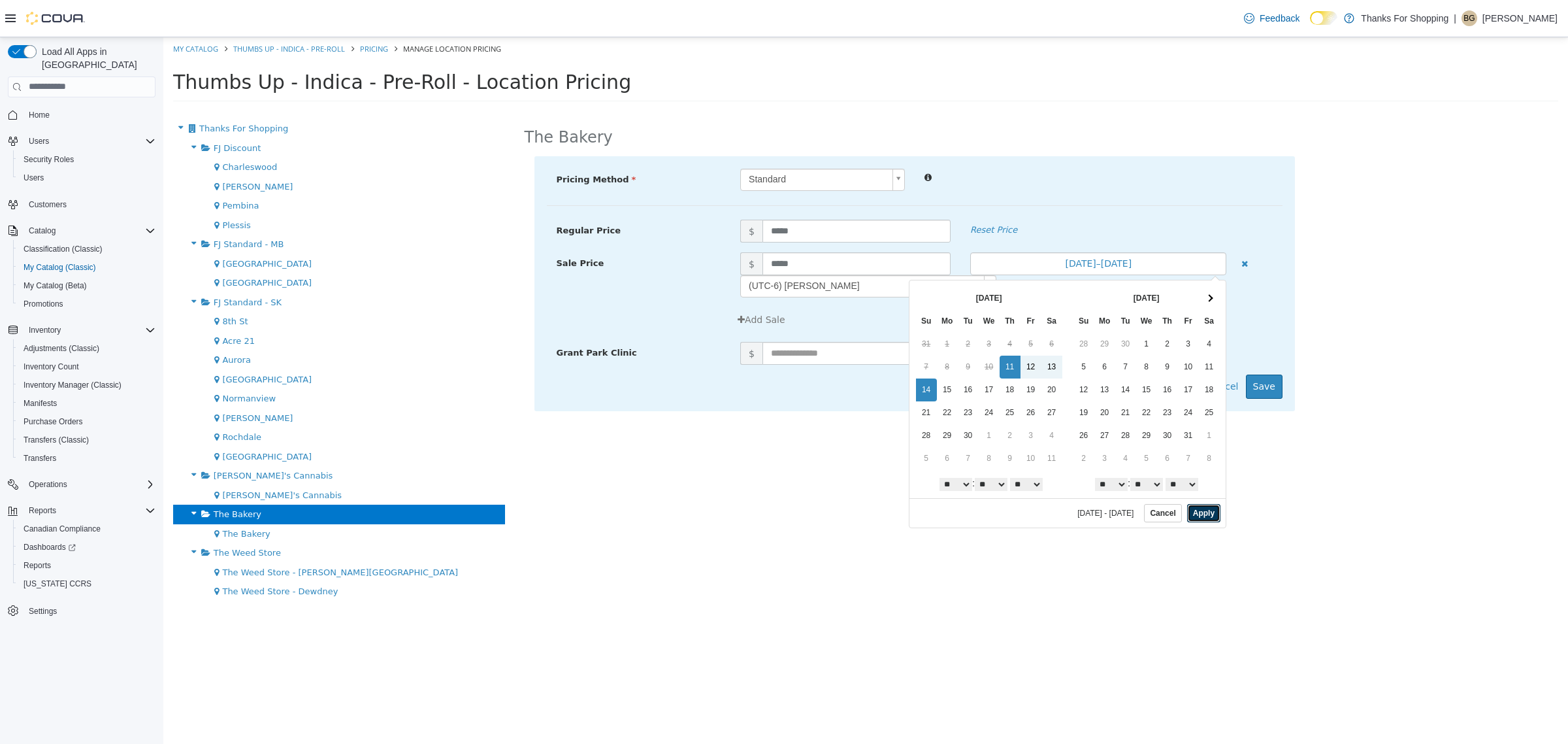
click at [1207, 516] on button "Apply" at bounding box center [1204, 512] width 33 height 18
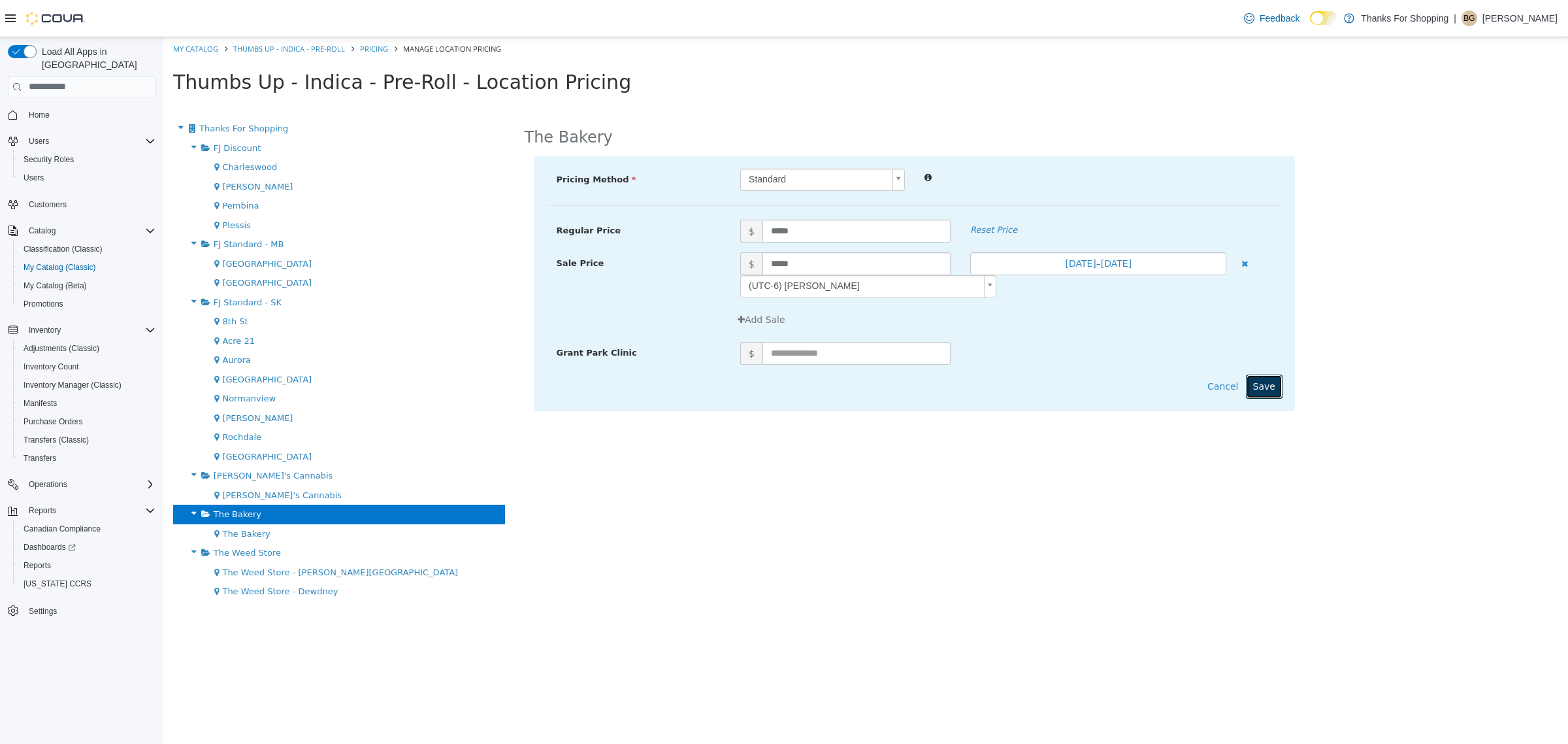
click at [1265, 386] on button "Save" at bounding box center [1264, 385] width 37 height 24
